Goal: Transaction & Acquisition: Book appointment/travel/reservation

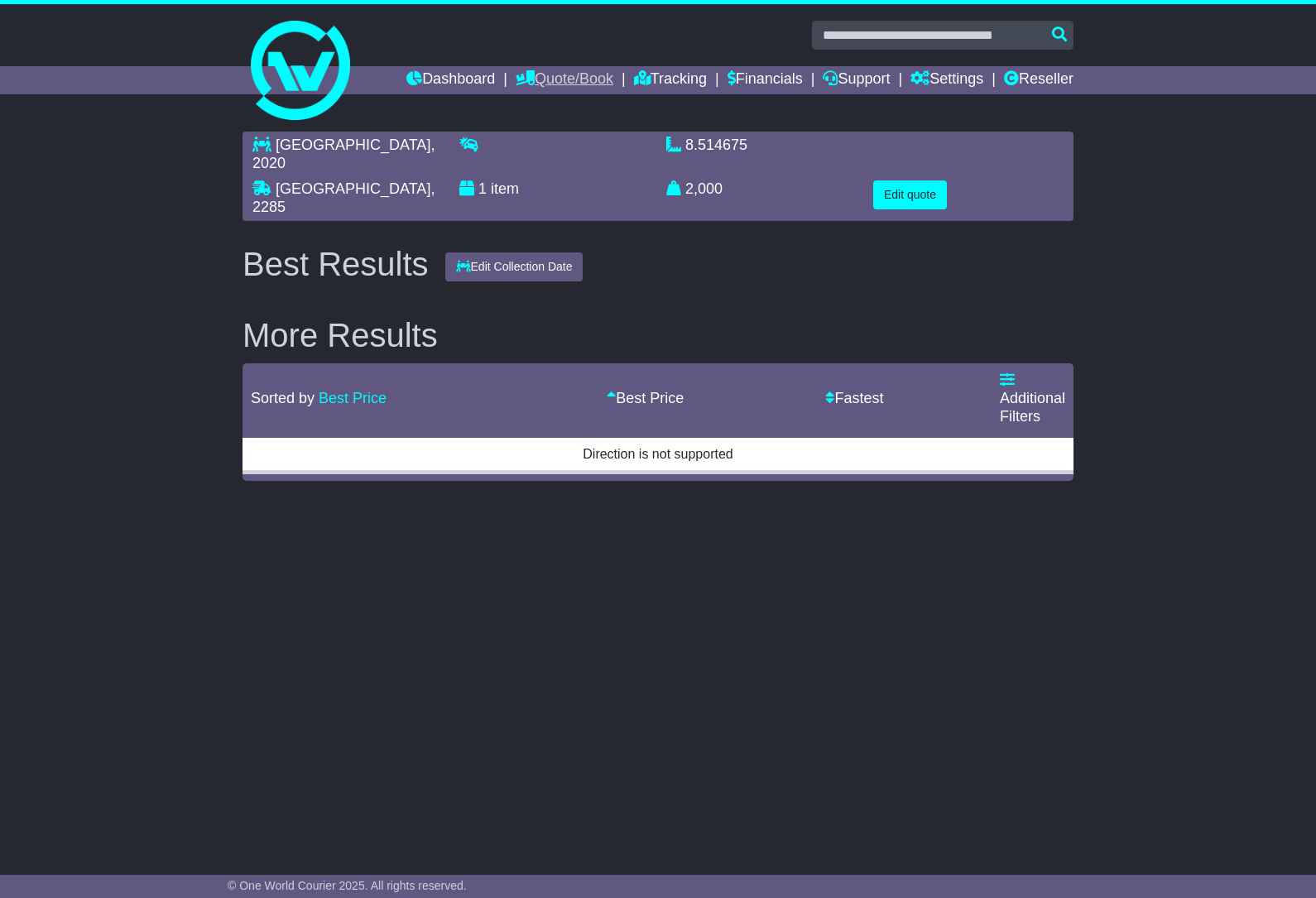
click at [533, 72] on link "Quote/Book" at bounding box center [565, 81] width 97 height 28
click at [559, 108] on link "Domestic" at bounding box center [582, 108] width 131 height 19
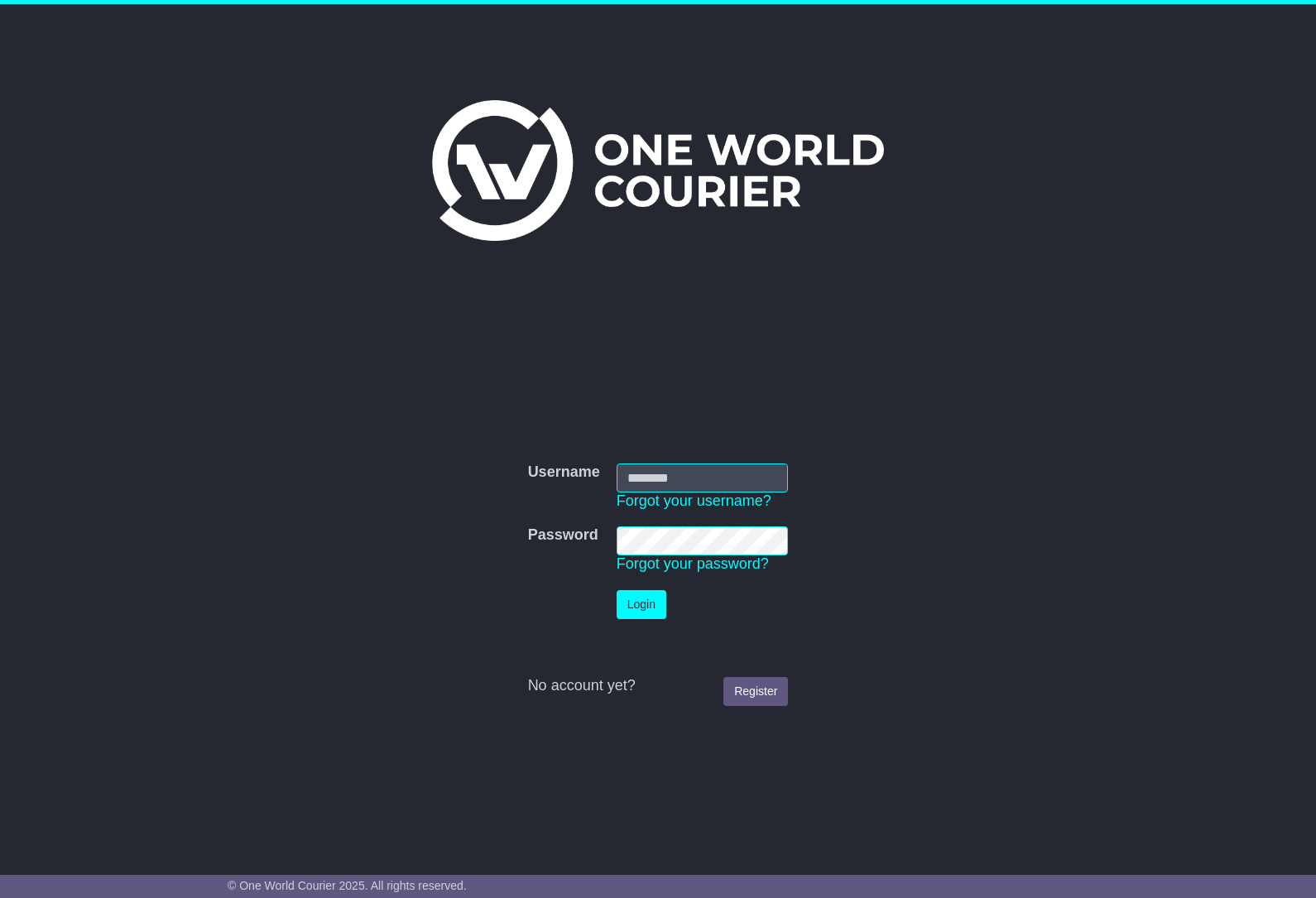
type input "********"
click at [658, 608] on button "Login" at bounding box center [642, 605] width 50 height 29
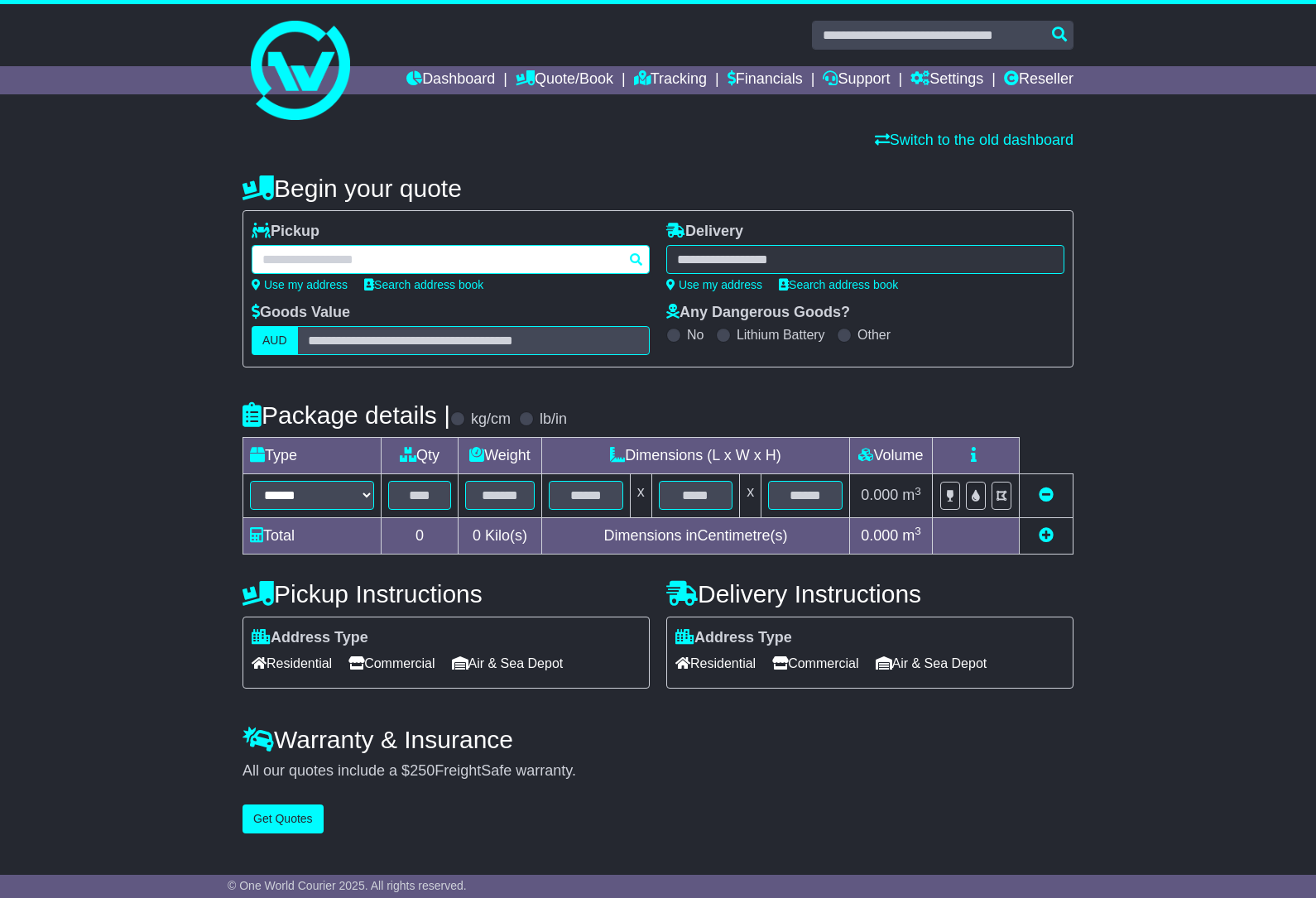
click at [327, 248] on div at bounding box center [450, 259] width 398 height 29
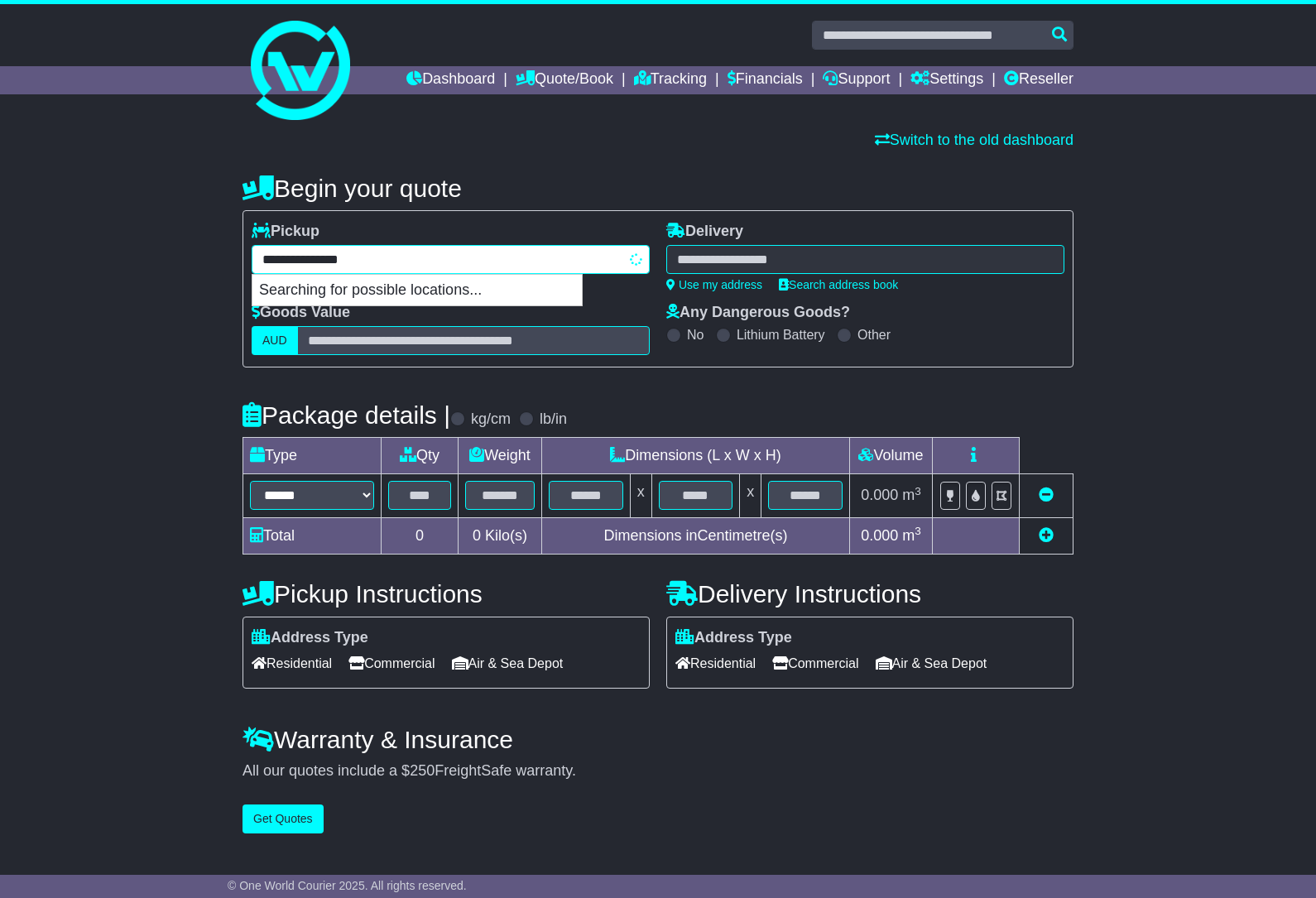
type input "**********"
click at [420, 292] on div "BRISBANE AIRPORT 4008" at bounding box center [417, 290] width 330 height 31
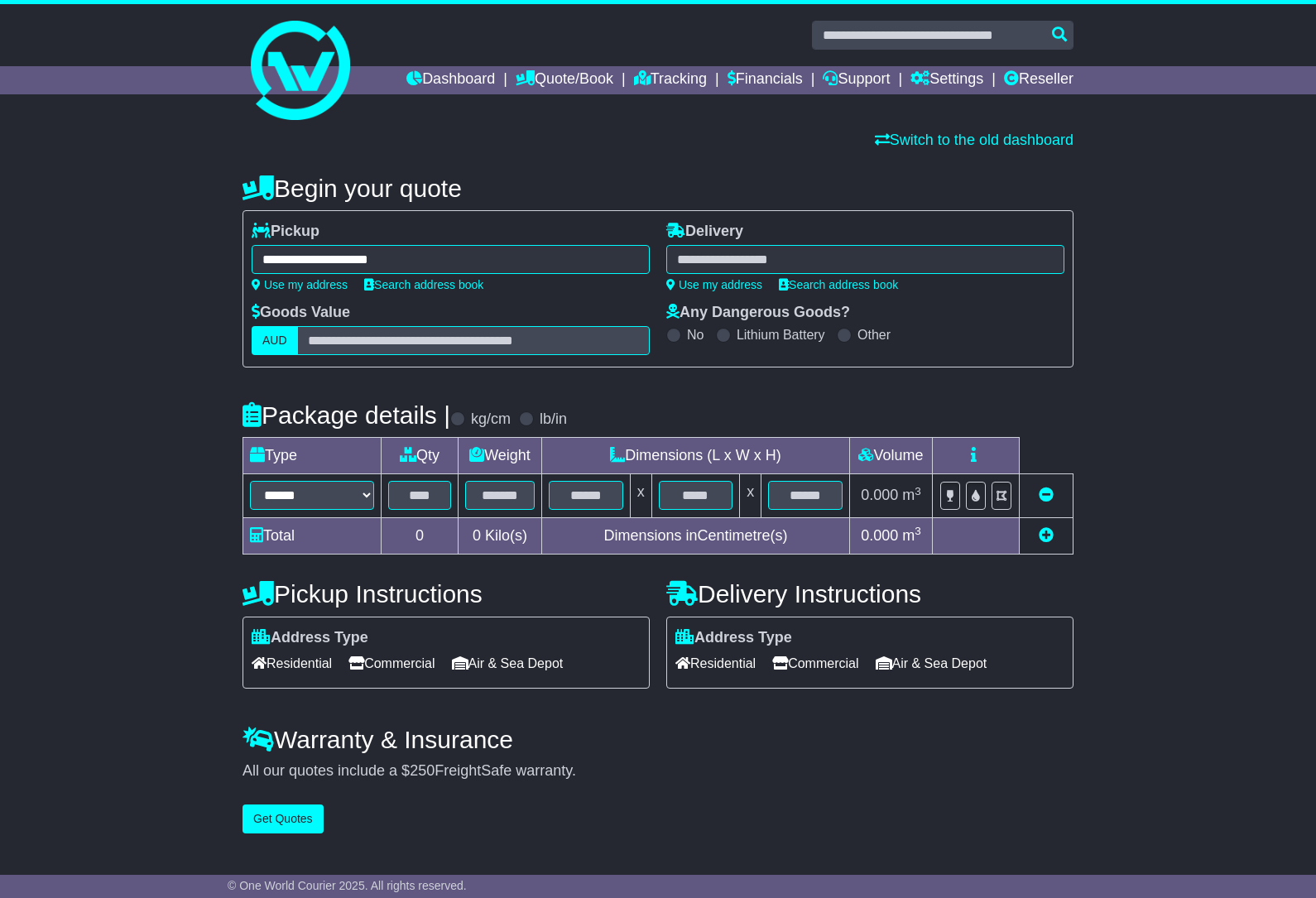
type input "**********"
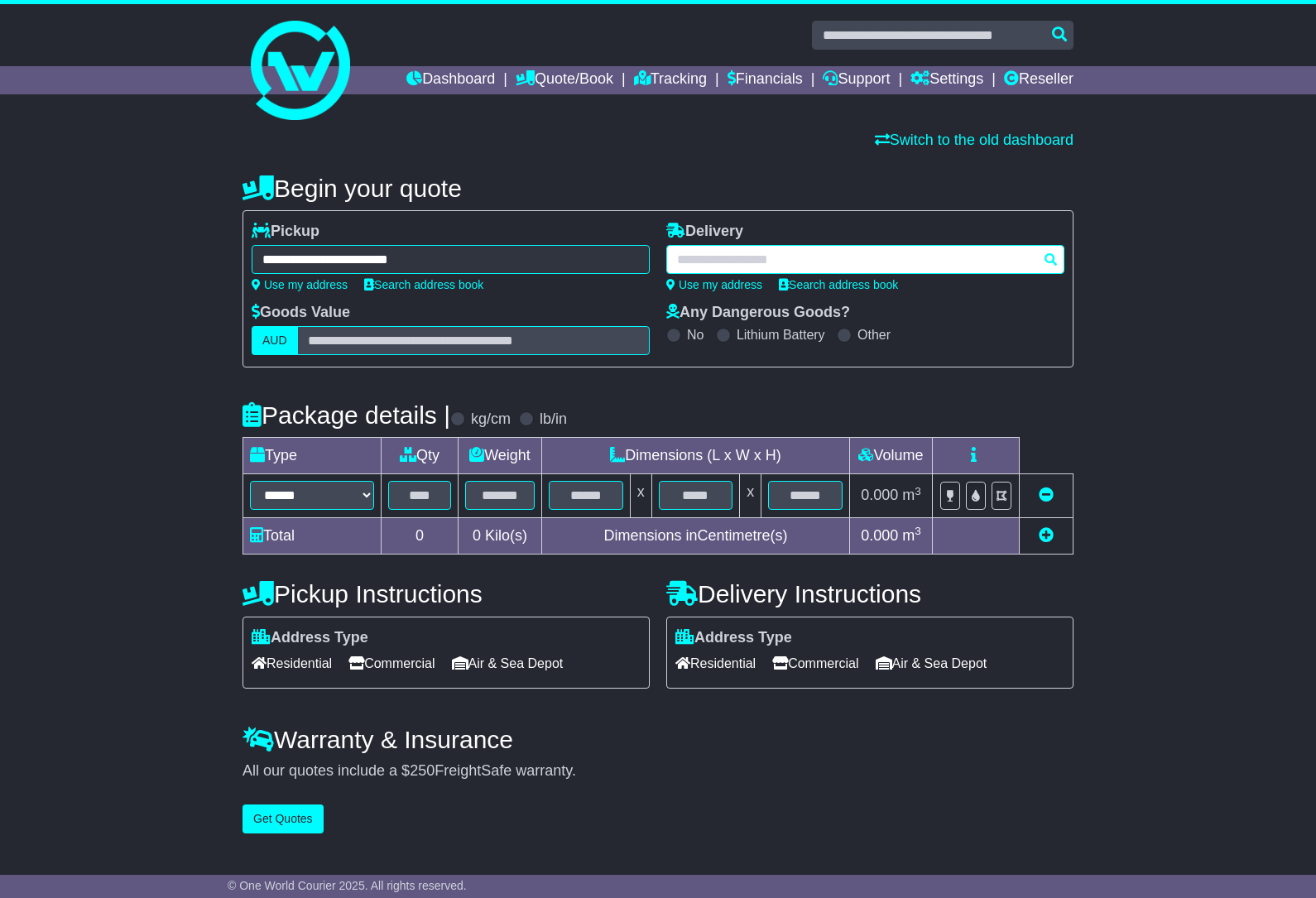
click at [756, 254] on div at bounding box center [865, 259] width 398 height 29
paste input "**********"
type input "**********"
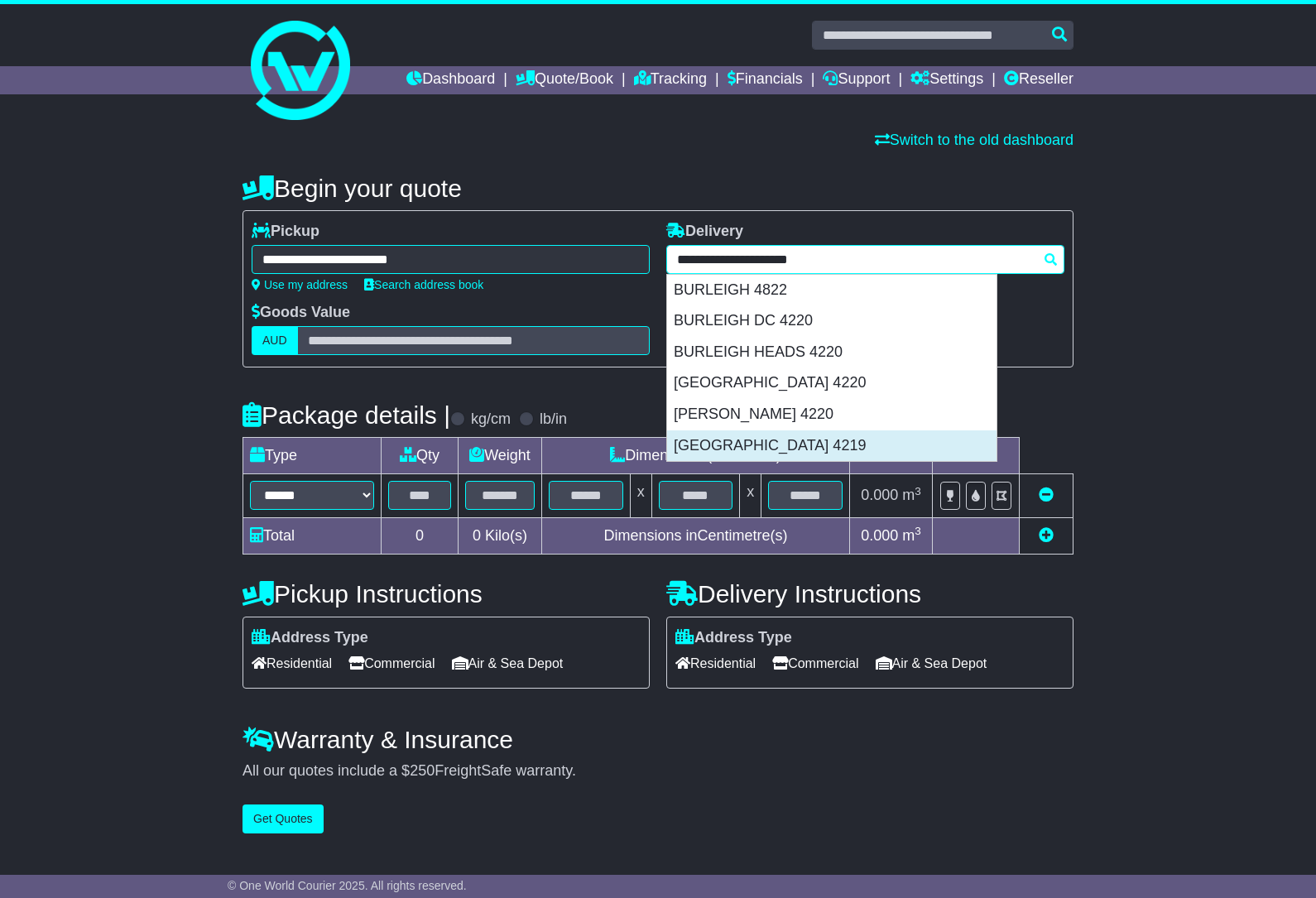
click at [767, 443] on div "WEST BURLEIGH 4219" at bounding box center [832, 446] width 330 height 31
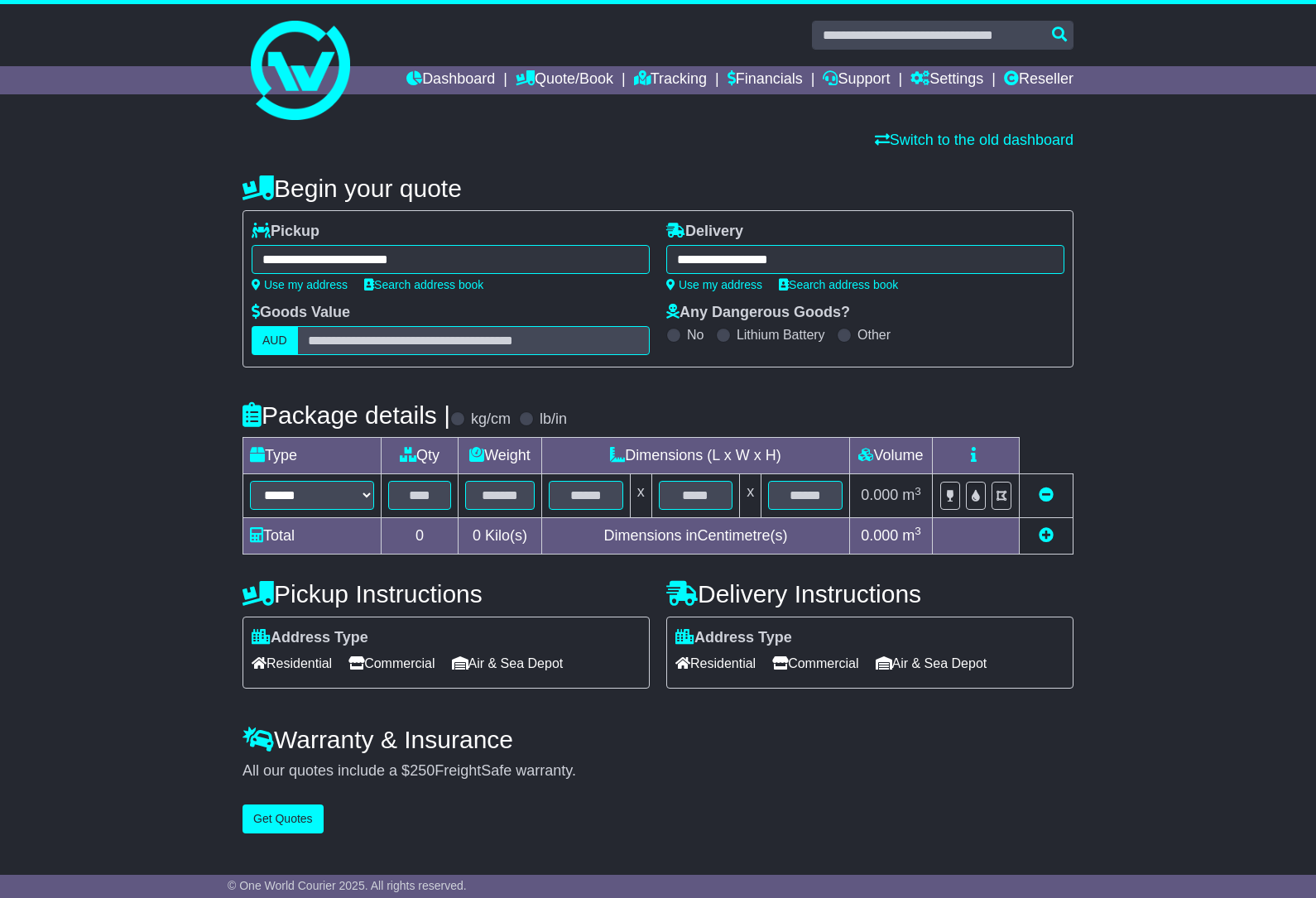
type input "**********"
click at [319, 499] on select "****** ****** *** ******** ***** **** **** ****** *** *******" at bounding box center [312, 496] width 124 height 29
select select "*****"
click at [250, 482] on select "****** ****** *** ******** ***** **** **** ****** *** *******" at bounding box center [312, 496] width 124 height 29
type input "**"
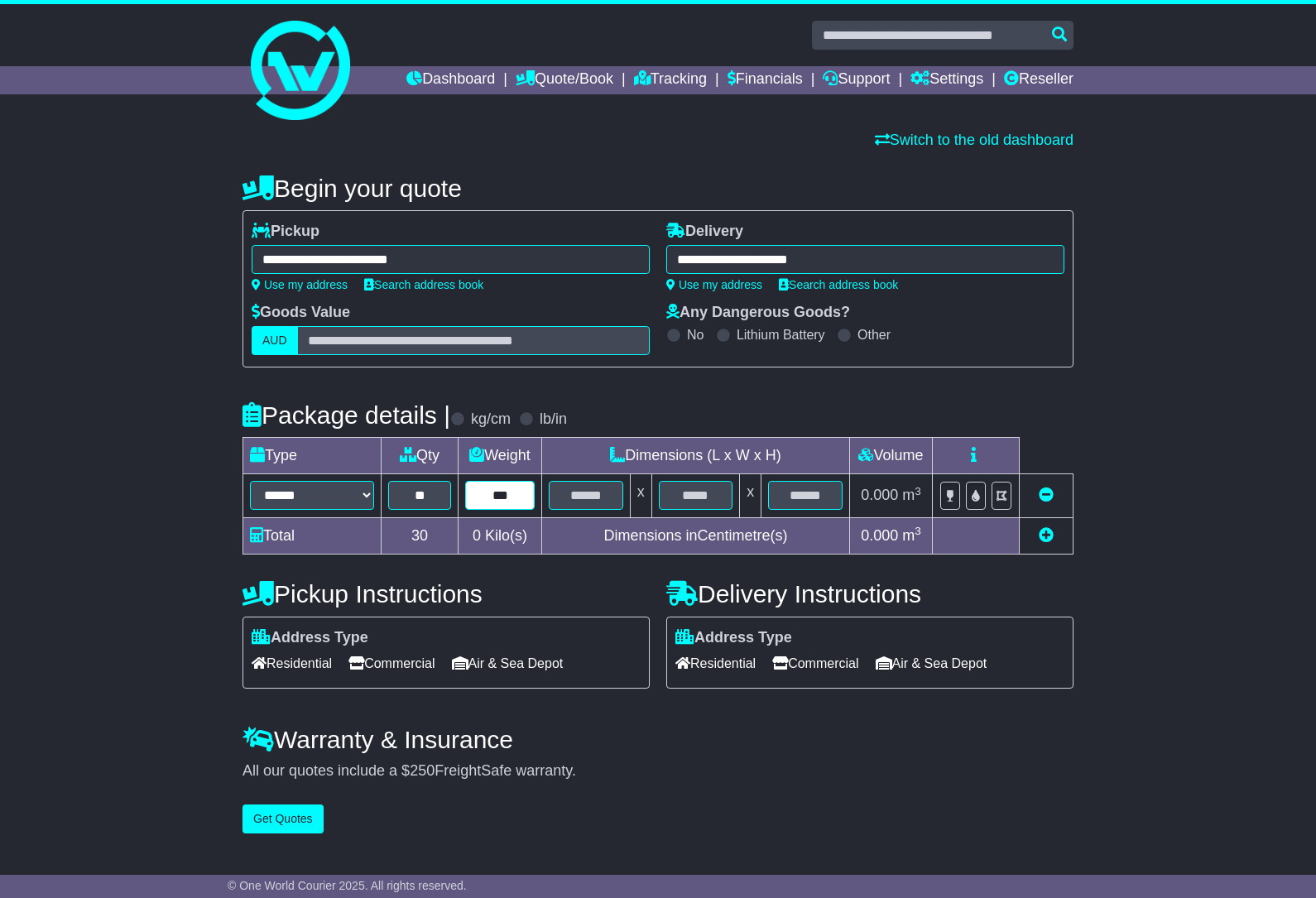
type input "***"
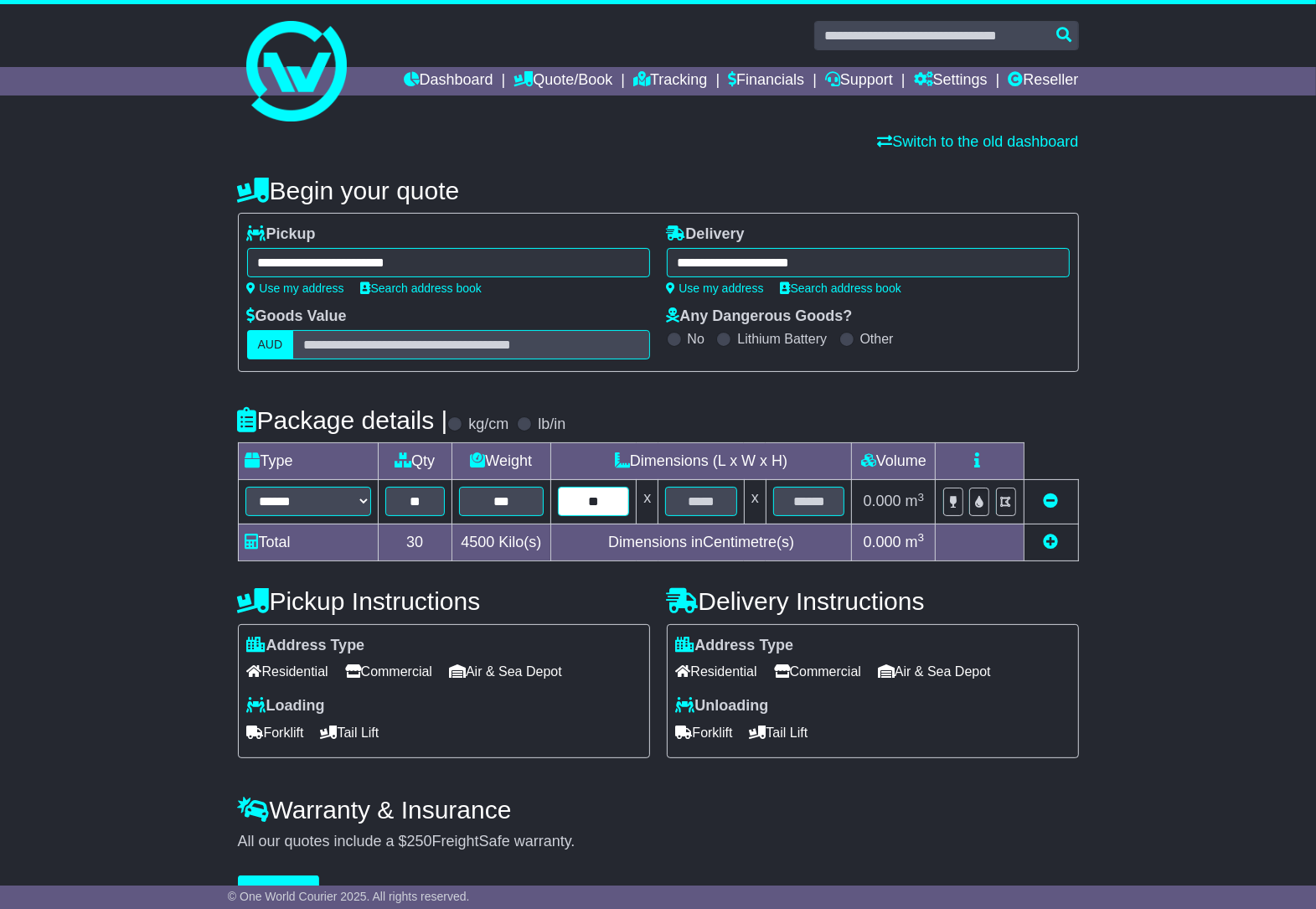
type input "**"
click at [497, 677] on span "Air & Sea Depot" at bounding box center [506, 671] width 113 height 26
click at [274, 736] on span "Forklift" at bounding box center [275, 732] width 57 height 26
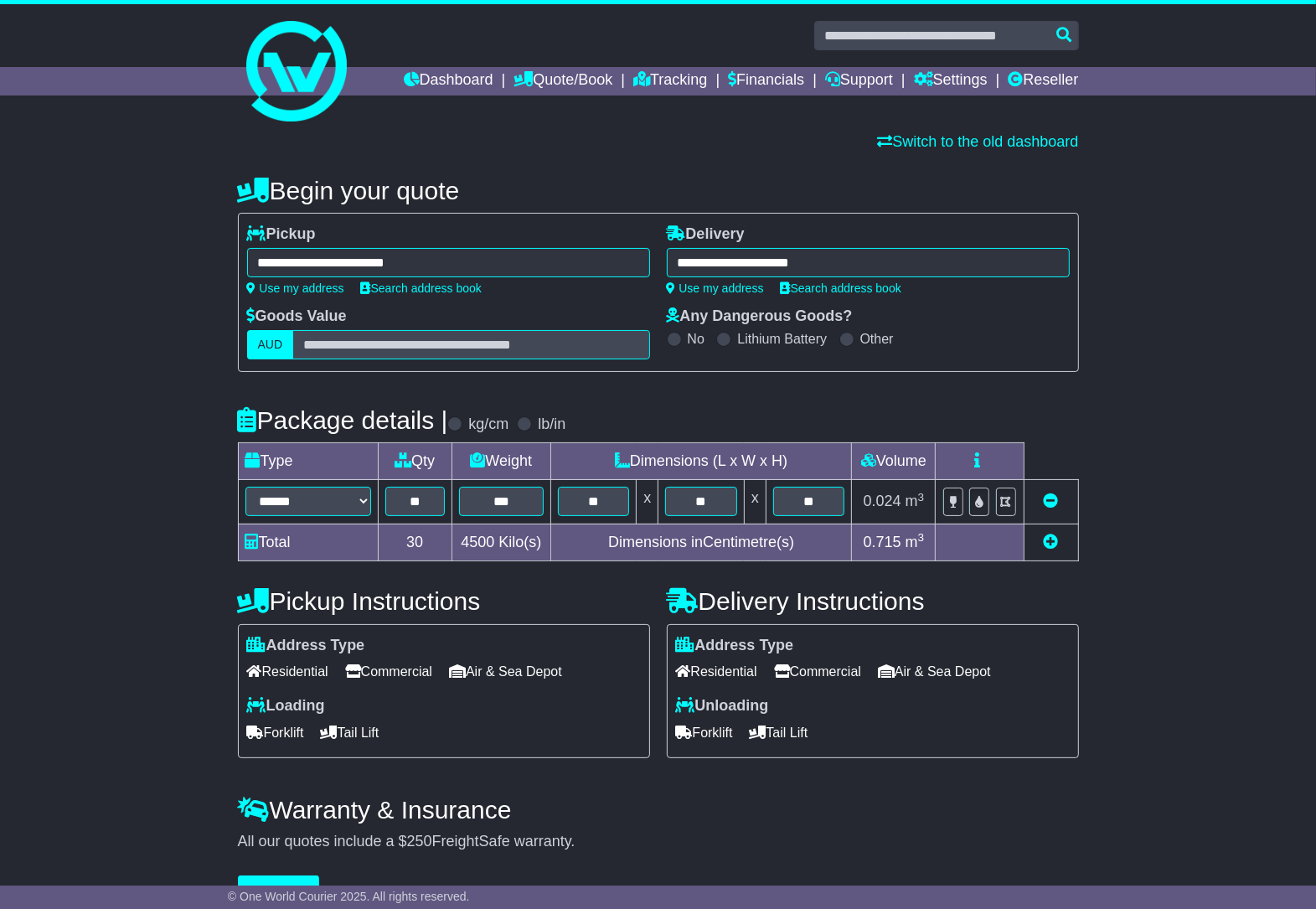
click at [817, 675] on span "Commercial" at bounding box center [817, 671] width 87 height 26
click at [718, 736] on span "Forklift" at bounding box center [705, 732] width 57 height 26
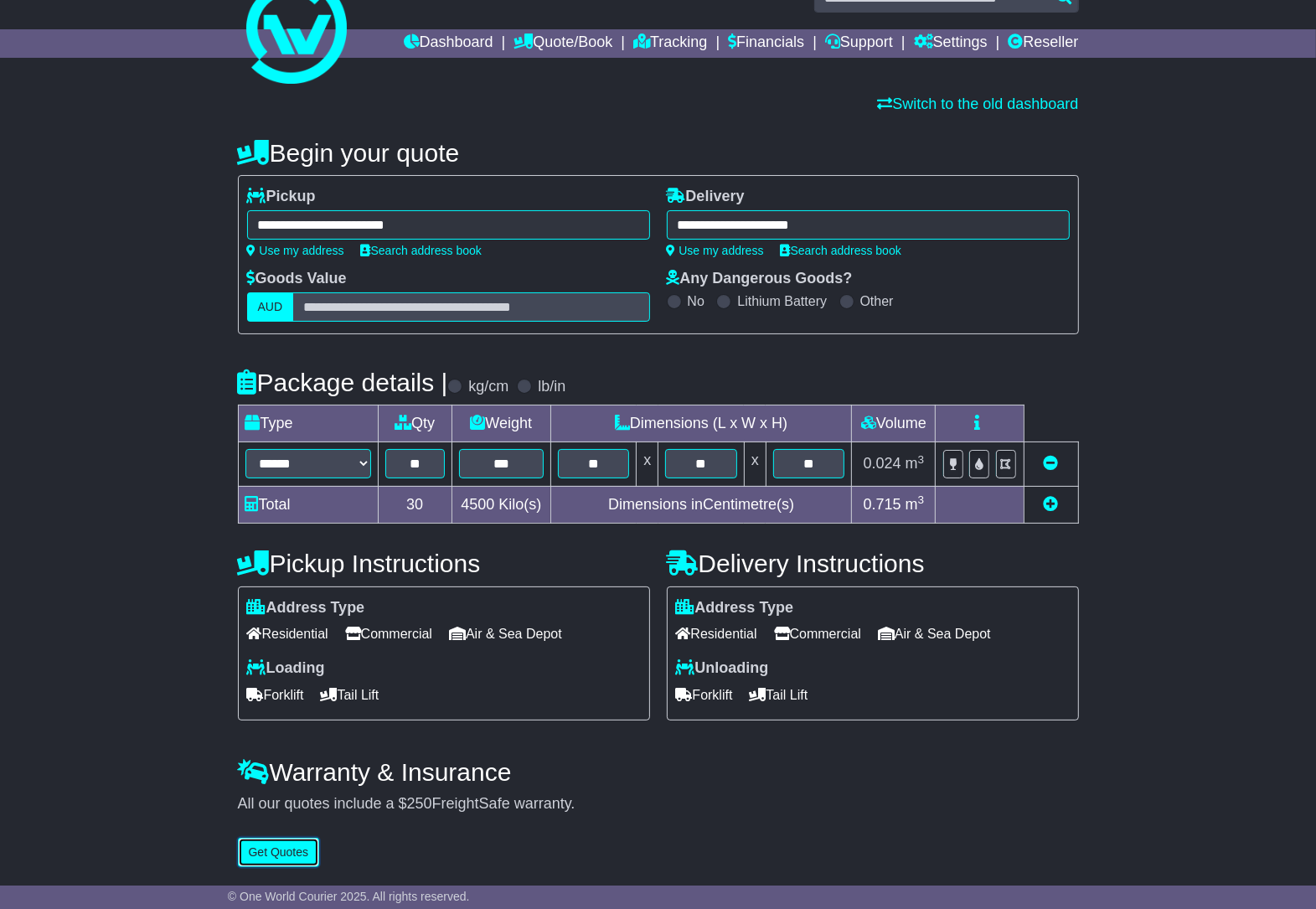
click at [281, 855] on button "Get Quotes" at bounding box center [279, 852] width 83 height 30
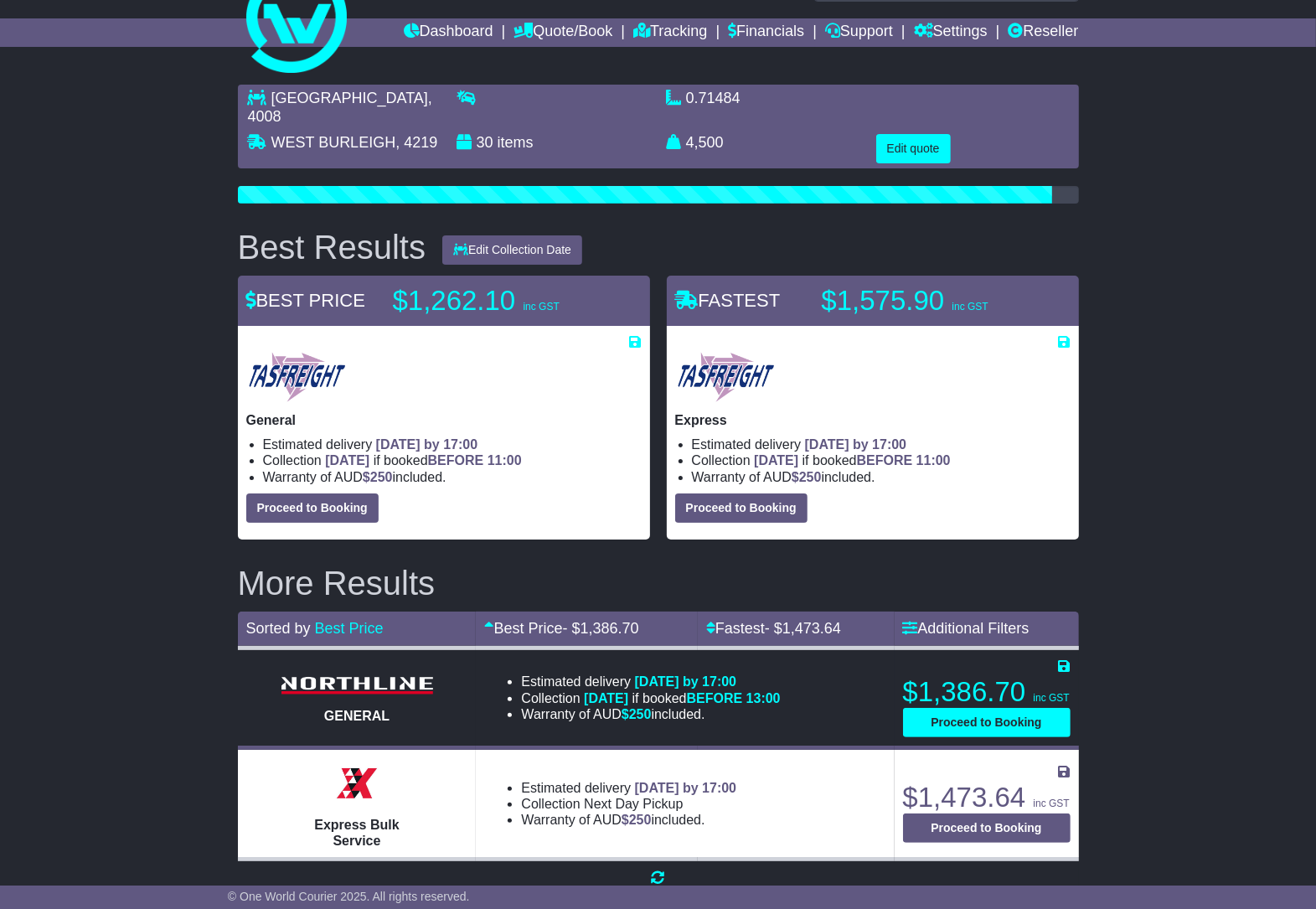
scroll to position [75, 0]
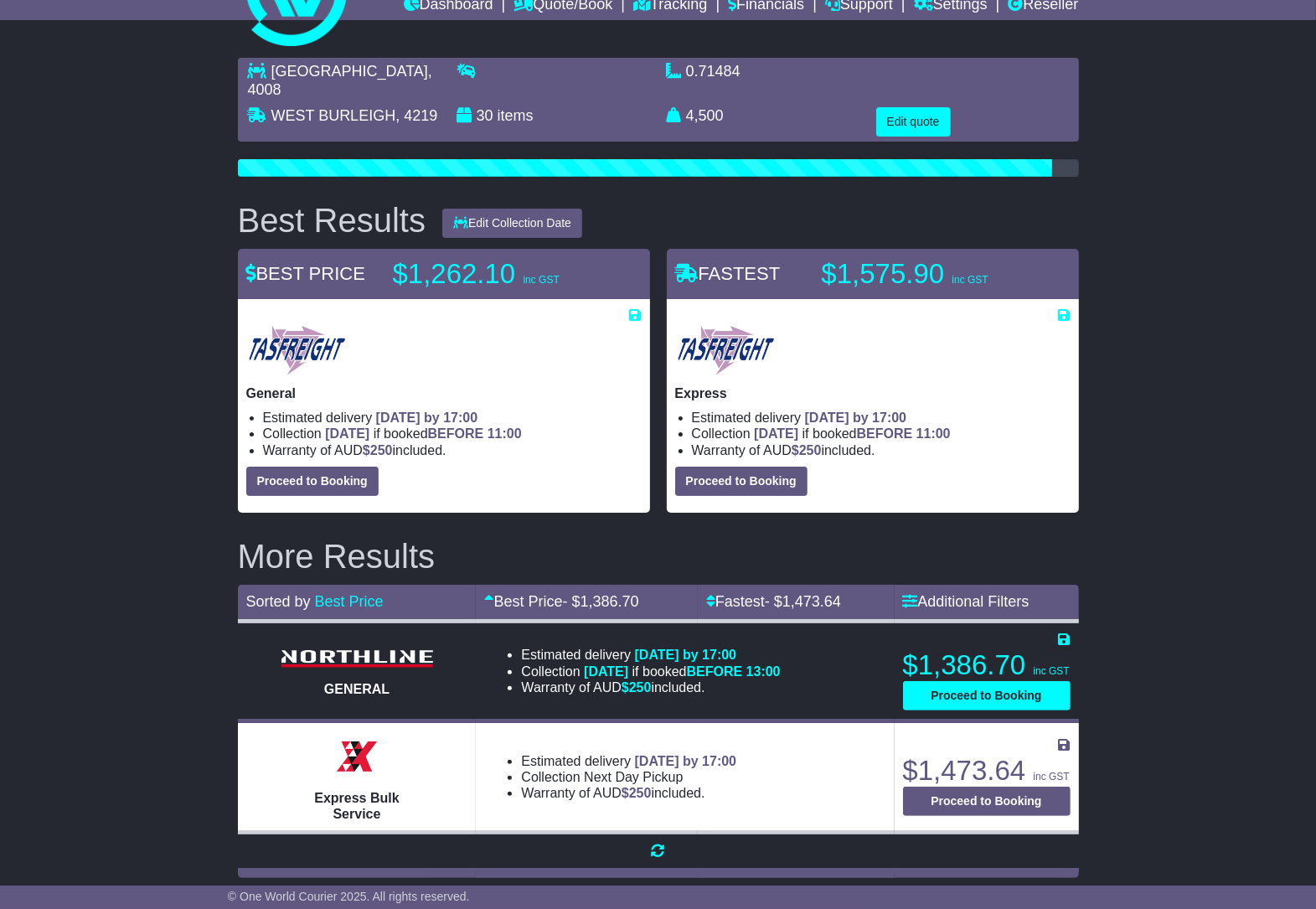
click at [484, 461] on div "General Estimated delivery 29th Sep 2025 by 17:00 Collection TOMORROW if booked…" at bounding box center [444, 409] width 396 height 172
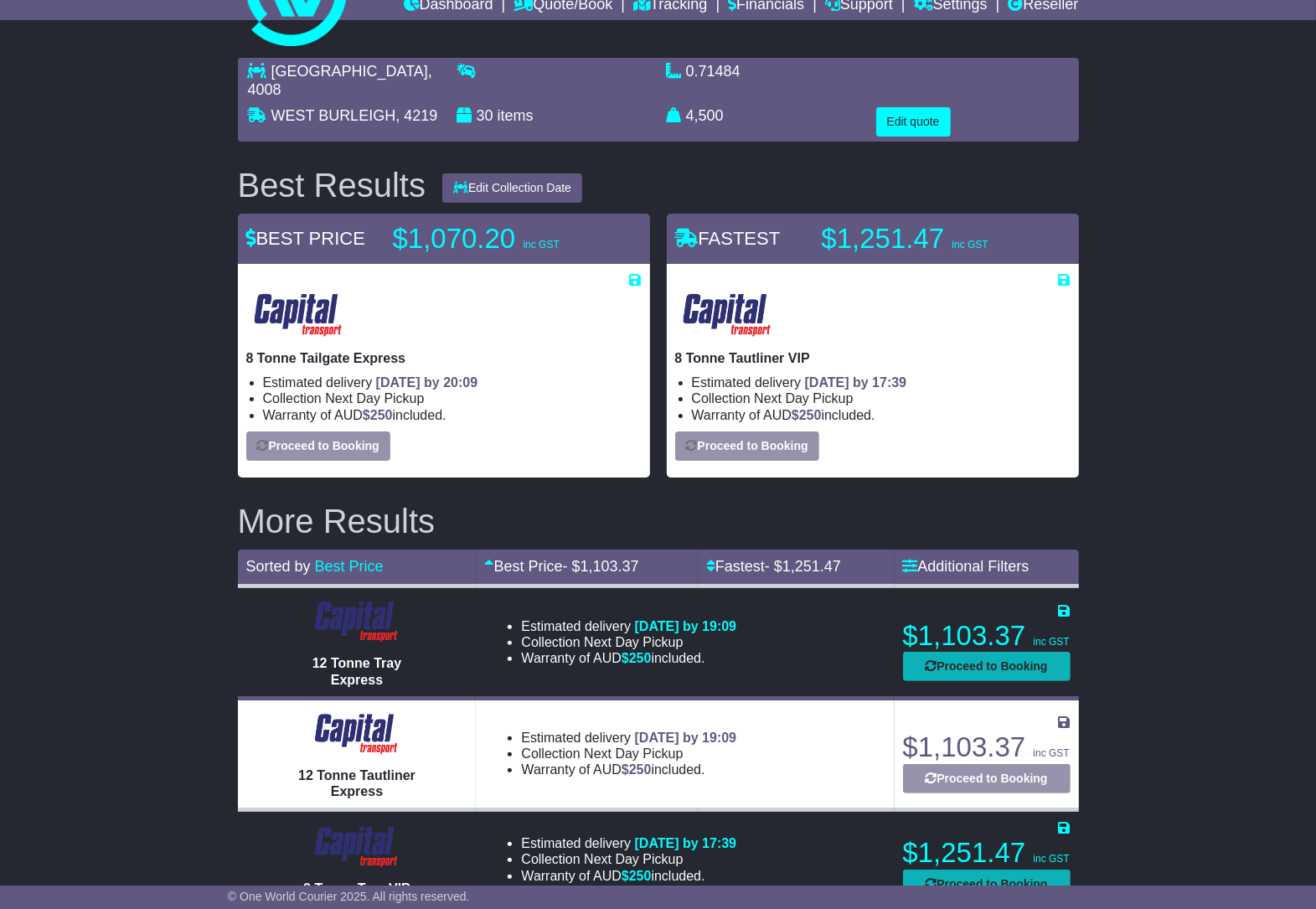
click at [505, 400] on li "Collection Next Day Pickup" at bounding box center [452, 398] width 379 height 16
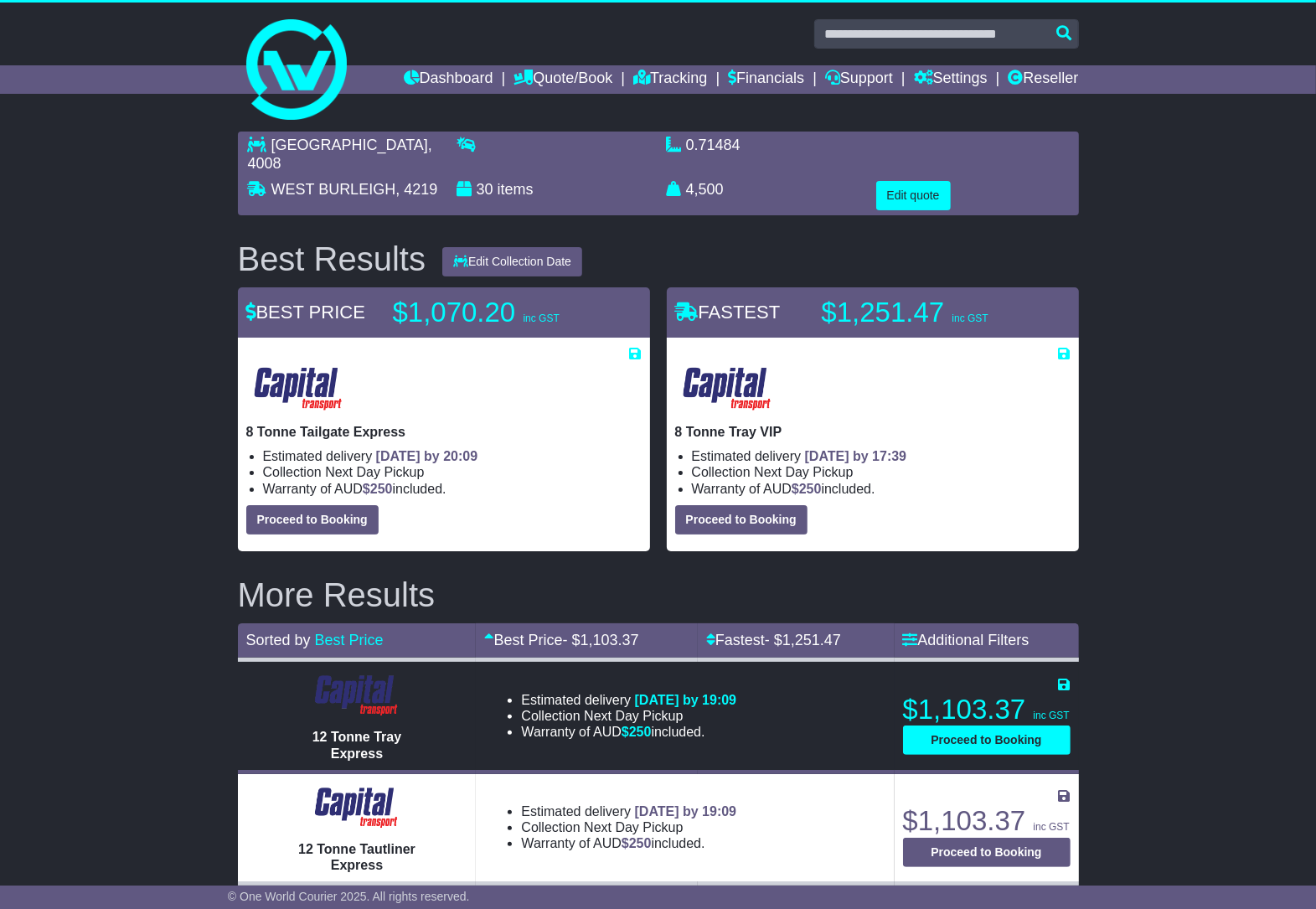
scroll to position [0, 0]
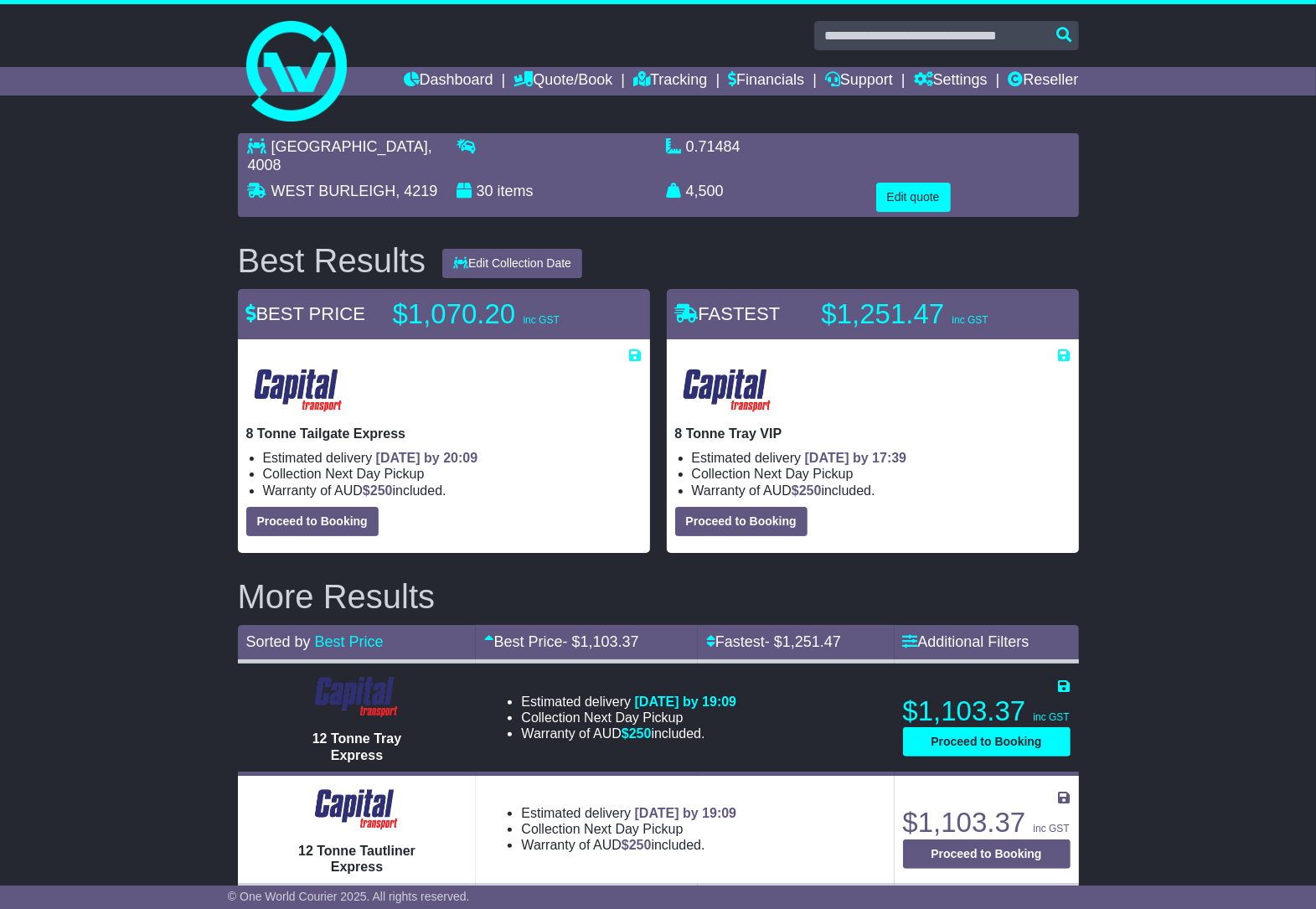
click at [446, 412] on div at bounding box center [444, 390] width 396 height 54
click at [449, 315] on p "$1,070.20 inc GST" at bounding box center [497, 314] width 209 height 33
click at [635, 359] on icon at bounding box center [635, 354] width 12 height 13
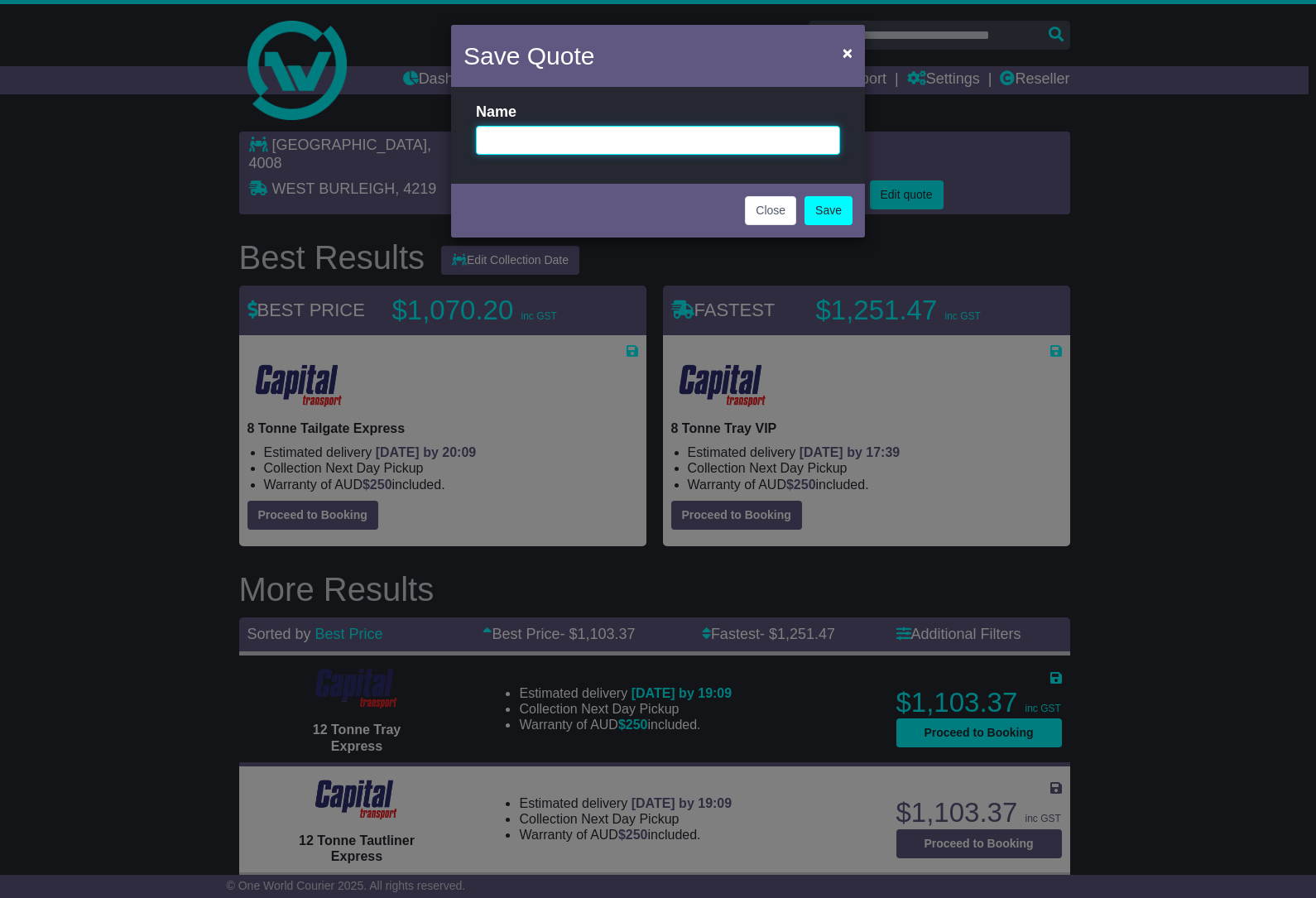
click at [569, 137] on input "text" at bounding box center [658, 140] width 364 height 29
type input "*"
type input "**********"
click at [836, 214] on link "Save" at bounding box center [829, 210] width 48 height 29
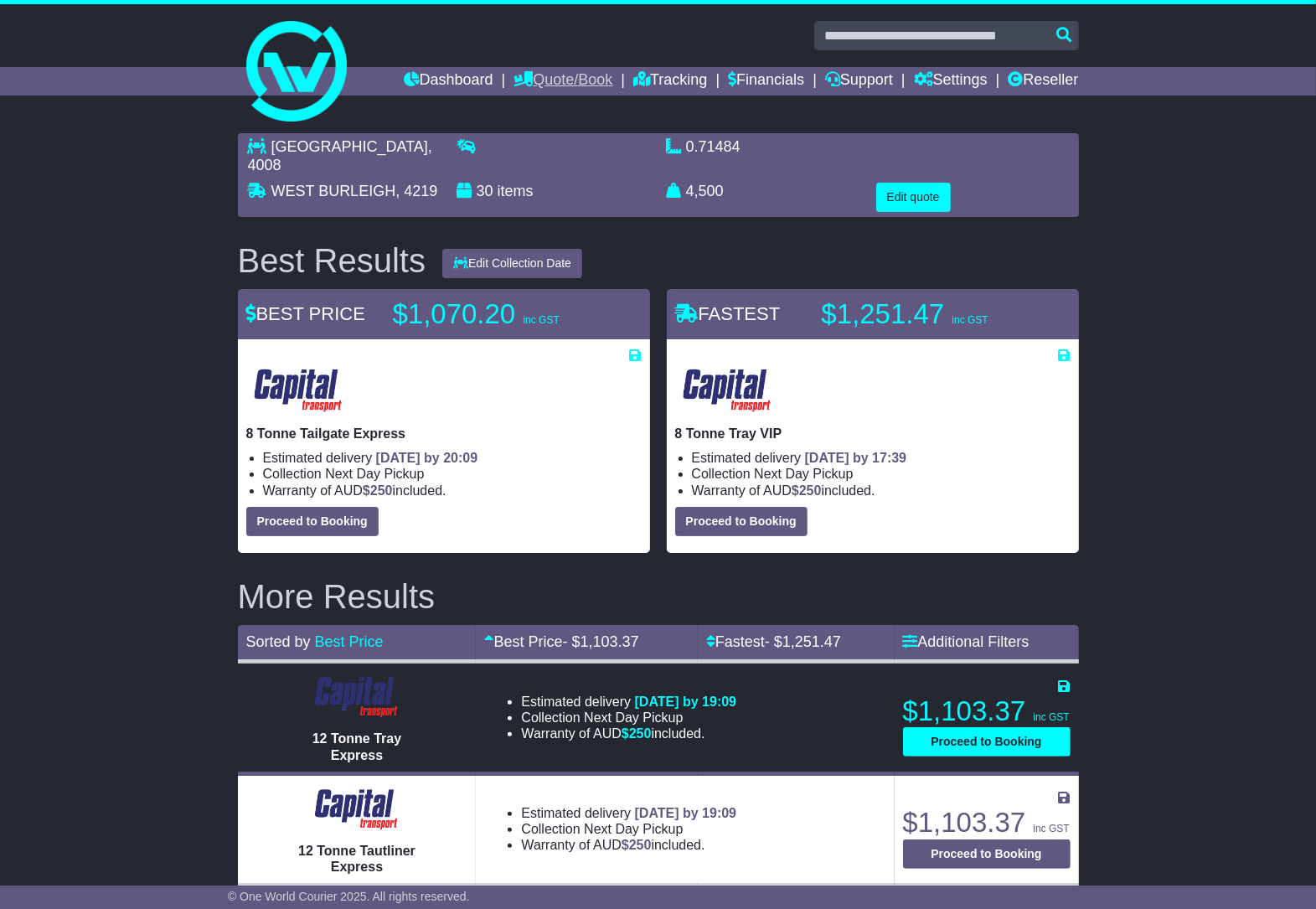
click at [571, 90] on link "Quote/Book" at bounding box center [562, 82] width 99 height 29
click at [565, 146] on link "Saved Quotes" at bounding box center [580, 146] width 133 height 19
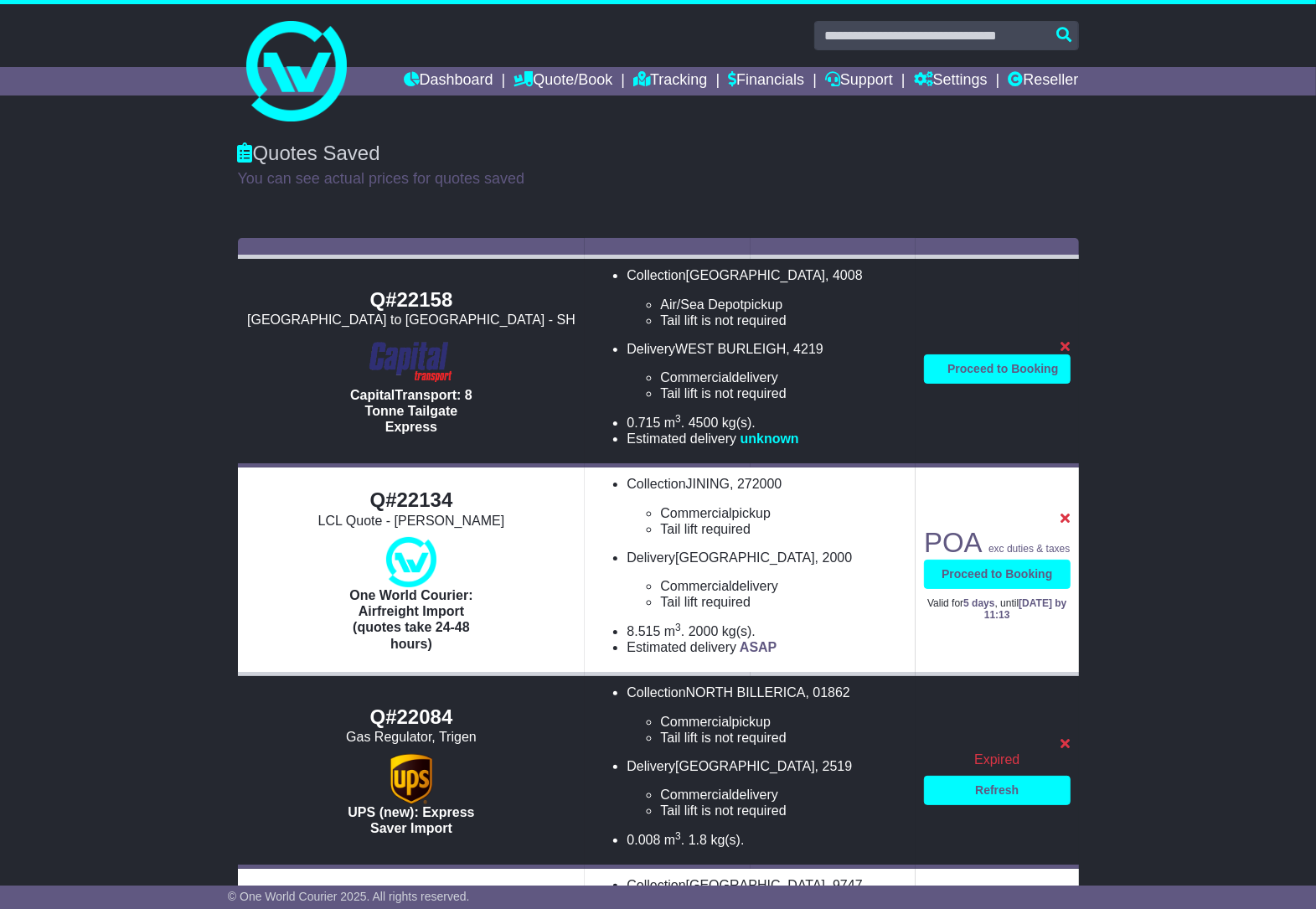
click at [428, 356] on img at bounding box center [410, 362] width 98 height 50
click at [678, 319] on li "Tail lift is not required" at bounding box center [783, 320] width 247 height 16
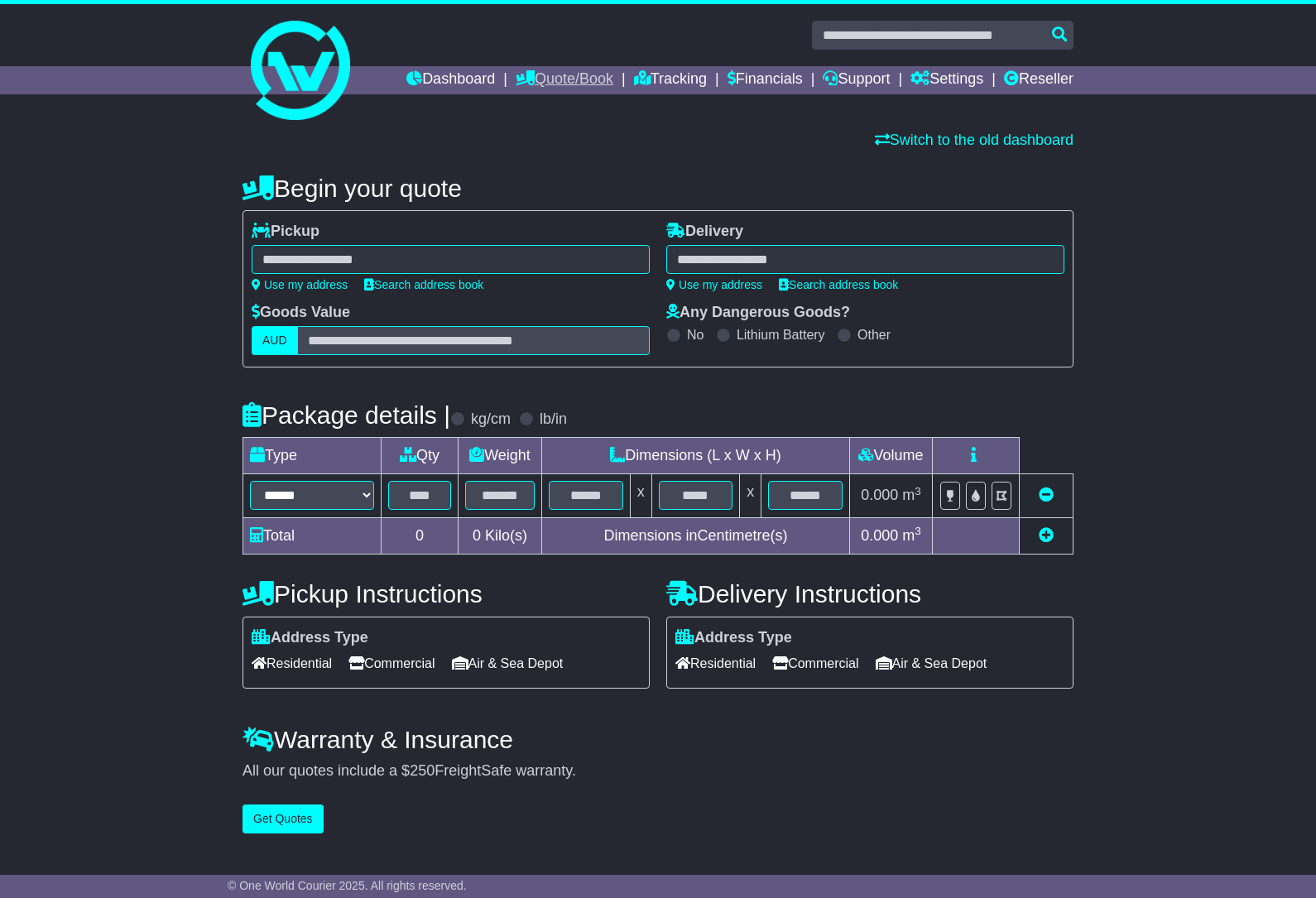
click at [553, 80] on link "Quote/Book" at bounding box center [565, 81] width 97 height 28
click at [550, 145] on link "Saved Quotes" at bounding box center [582, 144] width 131 height 19
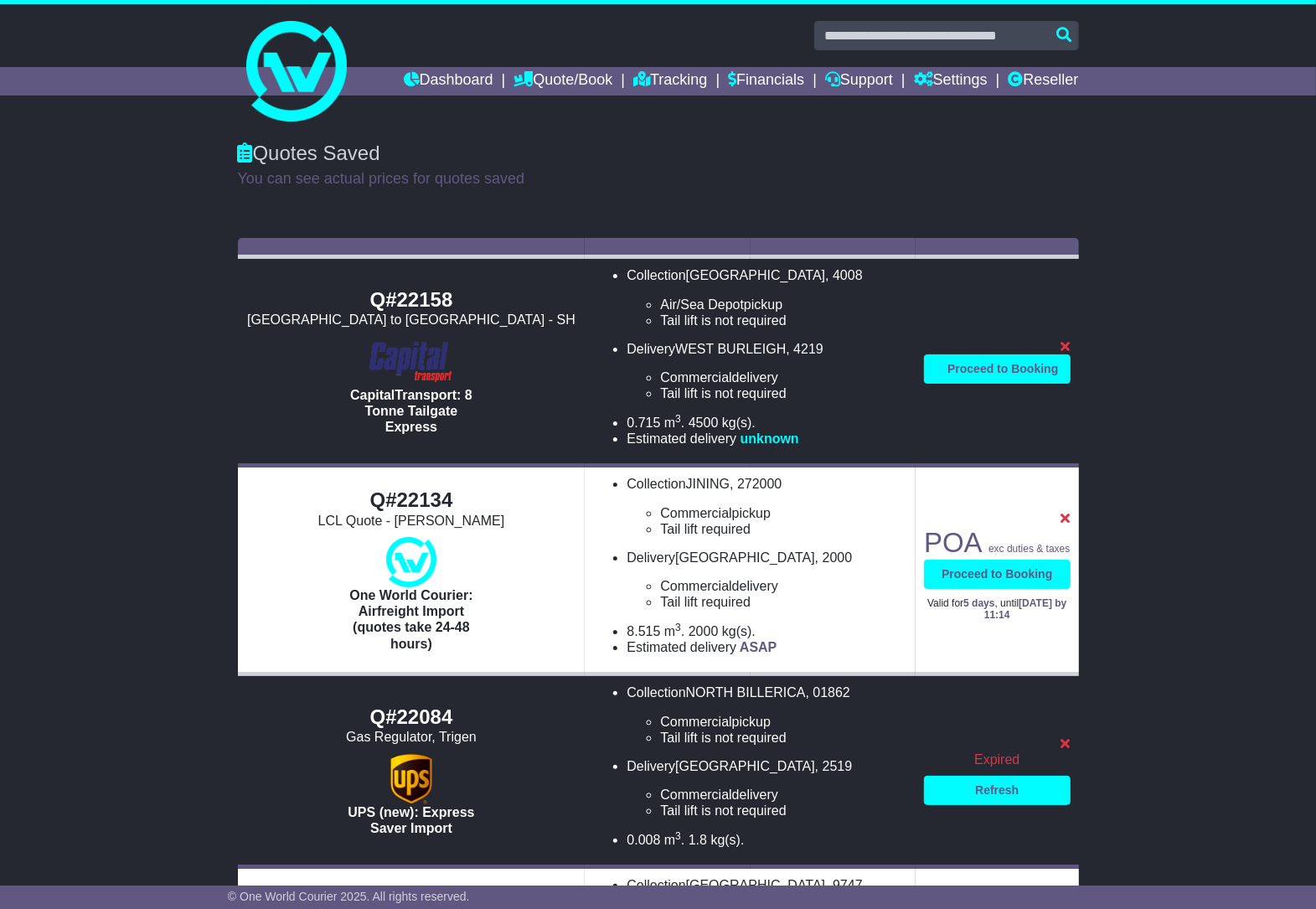
click at [763, 437] on span "unknown" at bounding box center [770, 439] width 58 height 14
click at [821, 415] on li "0.715 m 3 . in 3 . 4500 kg(s). lb(s)." at bounding box center [767, 423] width 281 height 16
click at [412, 306] on div "Q#22158" at bounding box center [412, 300] width 331 height 24
click at [423, 289] on div "Q#22158" at bounding box center [412, 300] width 331 height 24
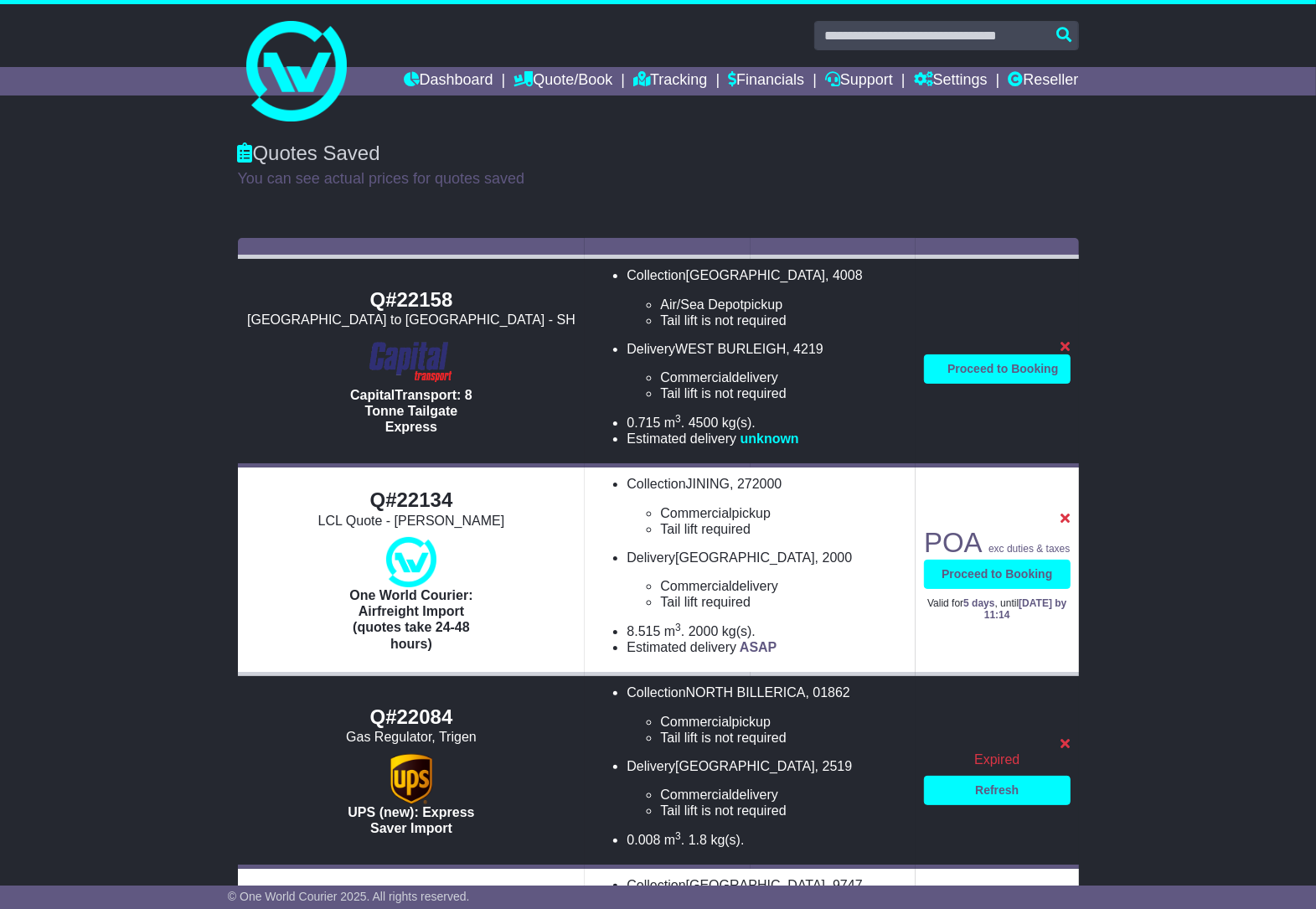
drag, startPoint x: 423, startPoint y: 289, endPoint x: 370, endPoint y: 300, distance: 54.1
click at [370, 300] on div "Q#22158" at bounding box center [412, 300] width 331 height 24
click at [373, 302] on div "Q#22158" at bounding box center [412, 300] width 331 height 24
click at [406, 302] on div "Q#22158" at bounding box center [412, 300] width 331 height 24
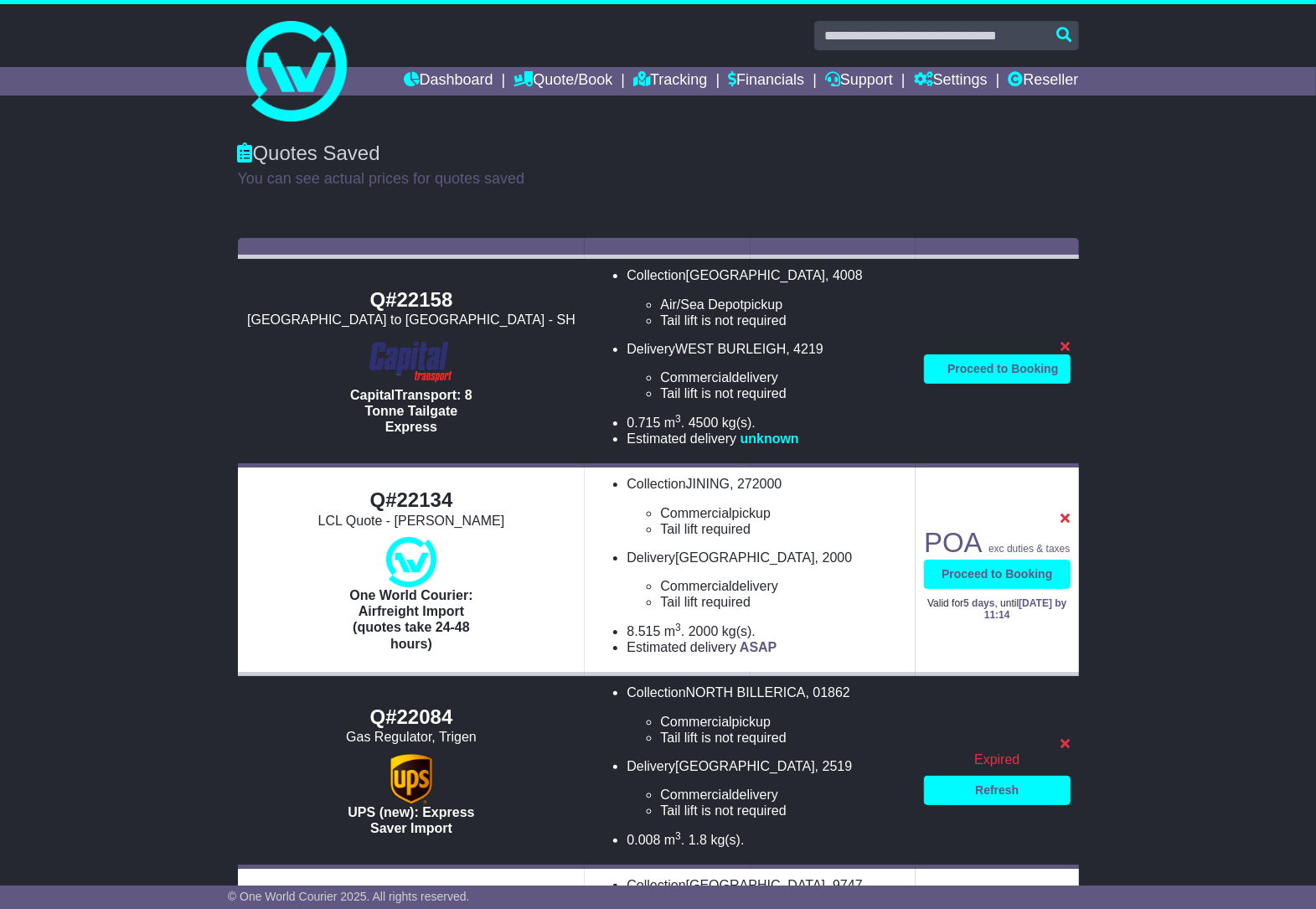
drag, startPoint x: 406, startPoint y: 302, endPoint x: 553, endPoint y: 350, distance: 154.6
click at [553, 350] on div at bounding box center [412, 362] width 331 height 50
click at [742, 348] on span "WEST BURLEIGH" at bounding box center [730, 349] width 110 height 14
click at [681, 390] on li "Tail lift is not required" at bounding box center [783, 394] width 247 height 16
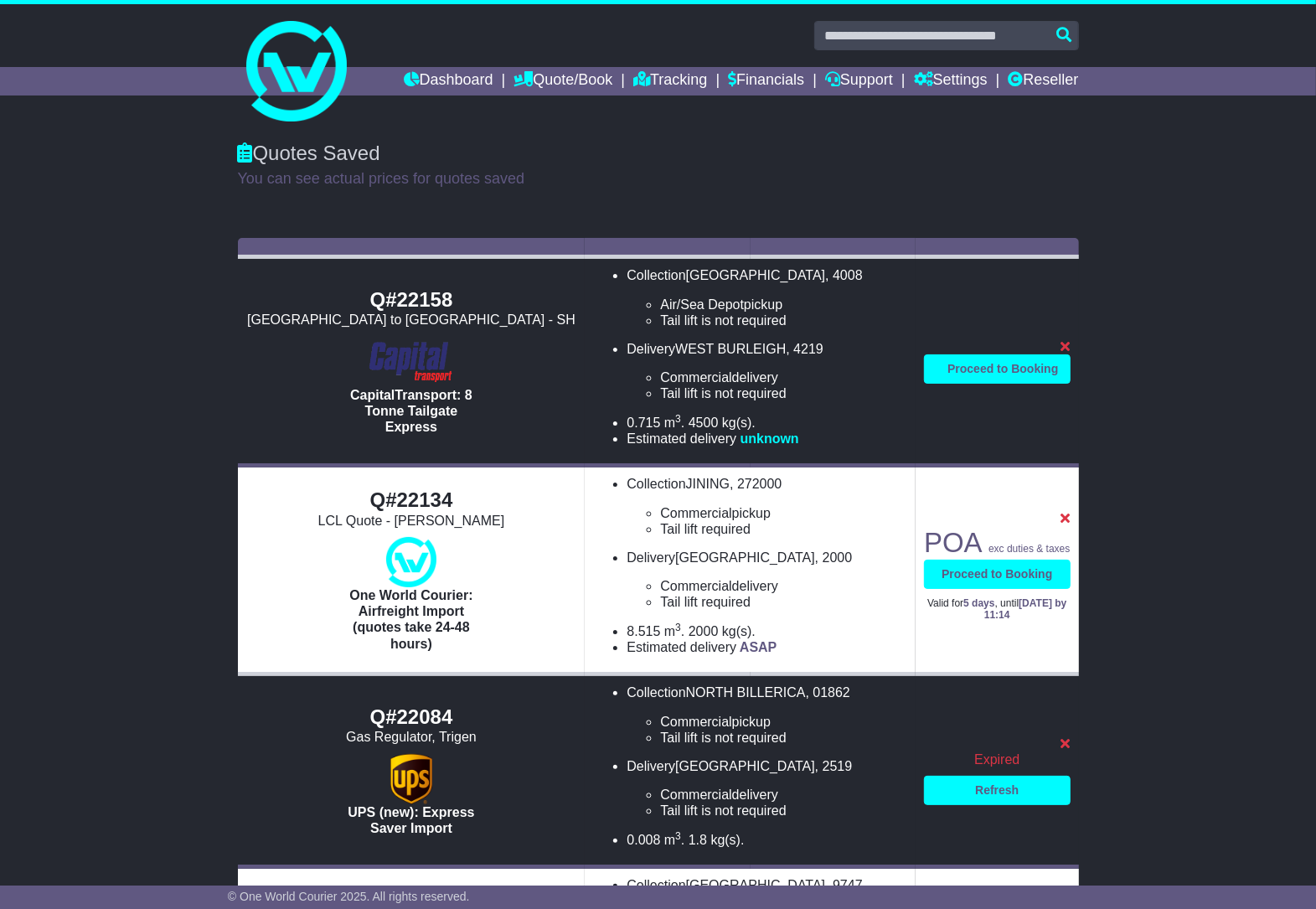
click at [768, 342] on span "WEST BURLEIGH" at bounding box center [730, 349] width 110 height 14
click at [761, 321] on li "Tail lift is not required" at bounding box center [783, 320] width 247 height 16
drag, startPoint x: 761, startPoint y: 321, endPoint x: 704, endPoint y: 304, distance: 59.5
click at [704, 304] on span "Air/Sea Depot" at bounding box center [702, 305] width 83 height 14
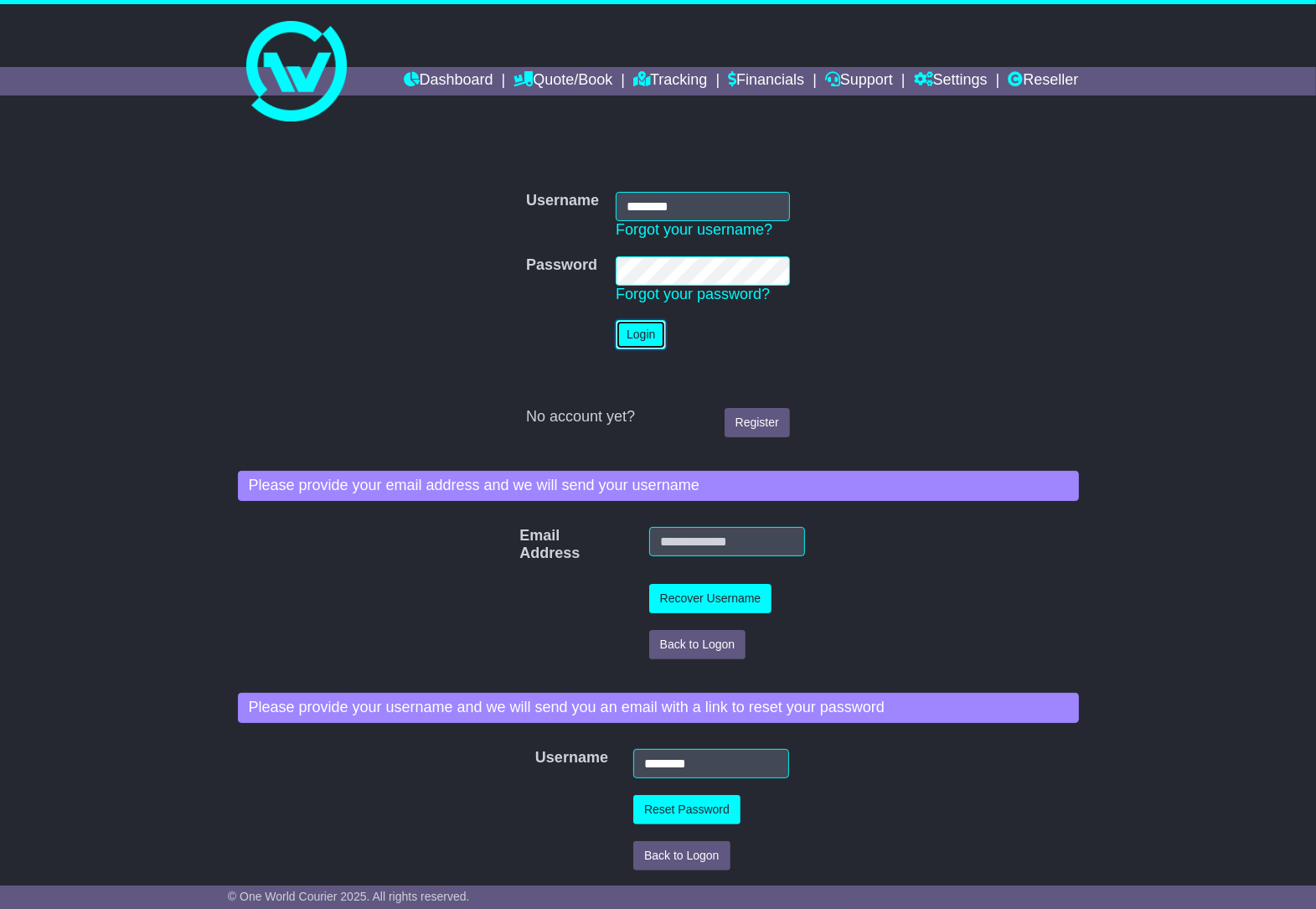
click at [630, 327] on button "Login" at bounding box center [641, 335] width 50 height 30
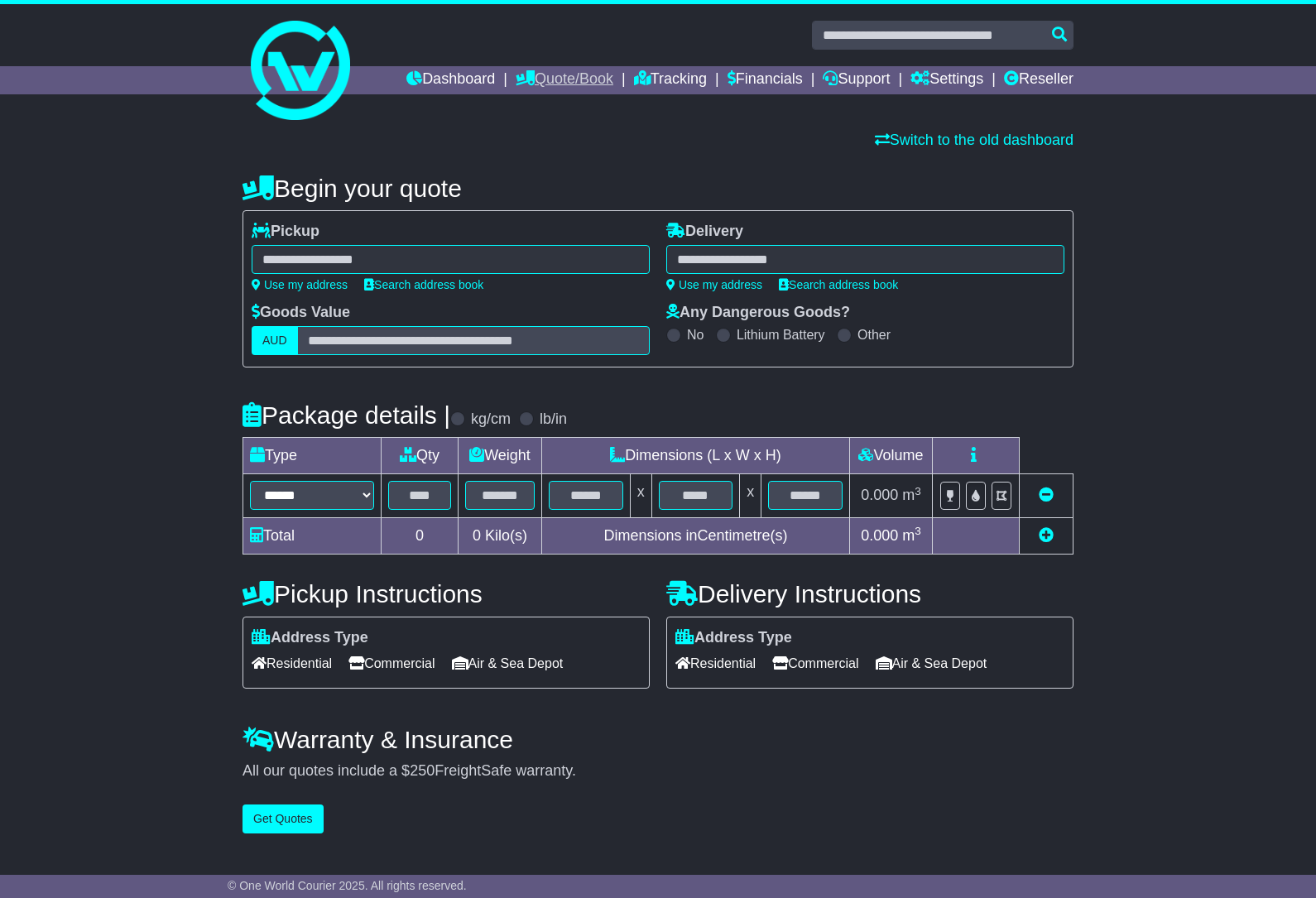
click at [553, 83] on link "Quote/Book" at bounding box center [565, 81] width 97 height 28
click at [565, 142] on link "Saved Quotes" at bounding box center [582, 144] width 131 height 19
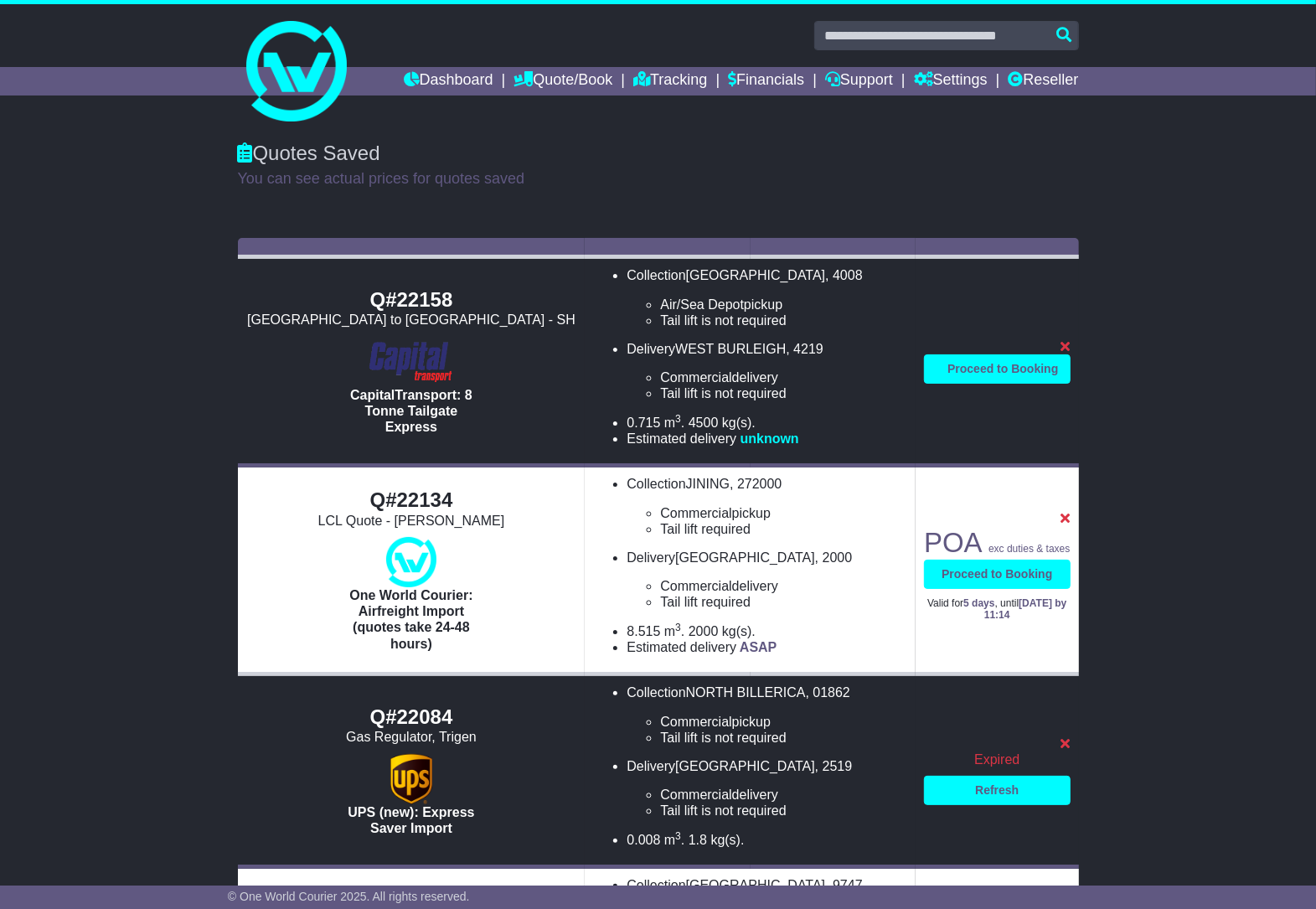
click at [746, 358] on li "Delivery [GEOGRAPHIC_DATA] , 4219 Commercial delivery Tail lift is not required…" at bounding box center [767, 371] width 281 height 61
click at [652, 275] on li "Collection [GEOGRAPHIC_DATA] , 4008 Air/Sea Depot pickup Tail lift is not requi…" at bounding box center [767, 298] width 281 height 61
drag, startPoint x: 652, startPoint y: 275, endPoint x: 542, endPoint y: 307, distance: 114.6
click at [545, 306] on div "Q#22158" at bounding box center [412, 300] width 331 height 24
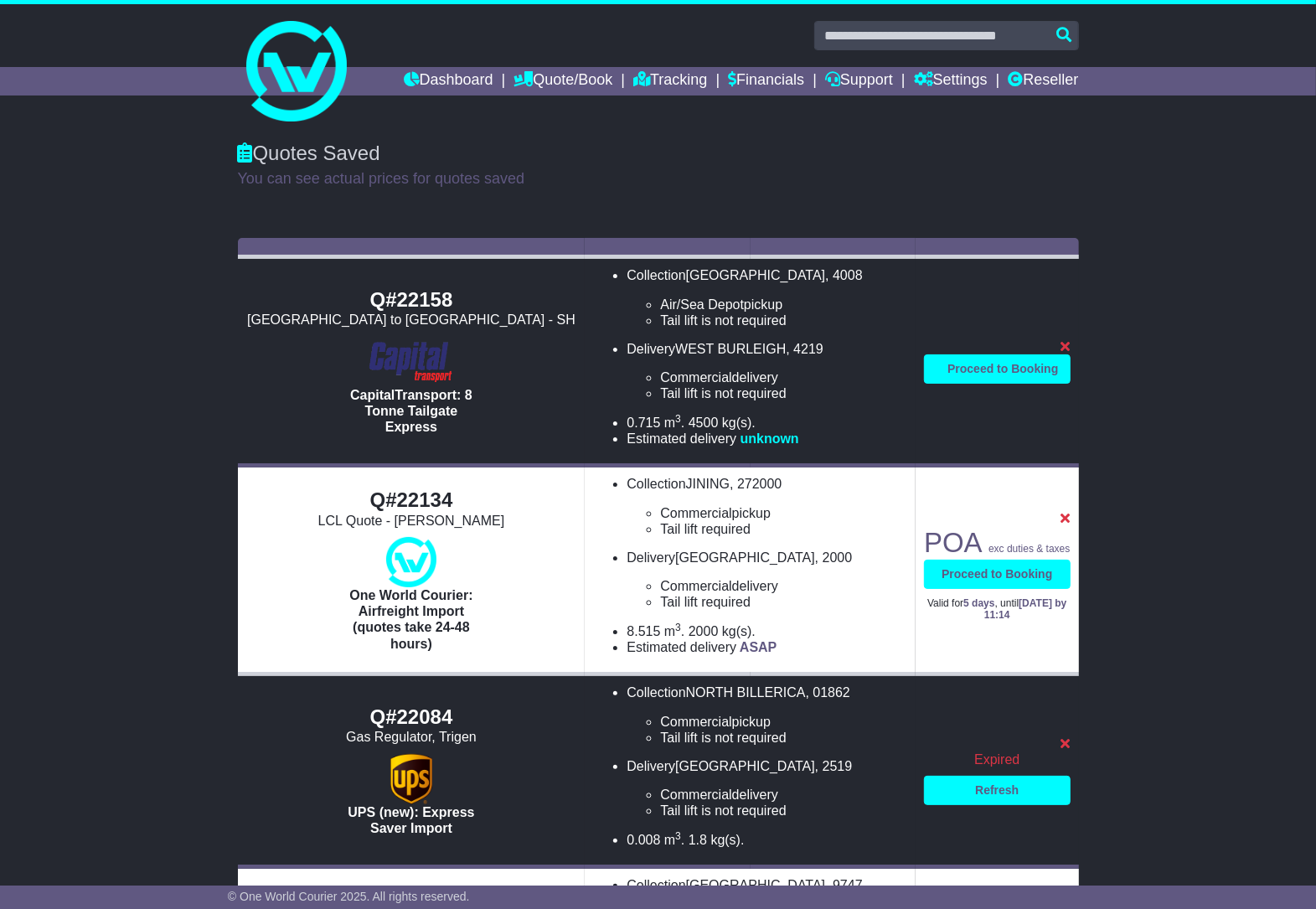
click at [449, 177] on p "You can see actual prices for quotes saved" at bounding box center [658, 179] width 841 height 19
drag, startPoint x: 449, startPoint y: 177, endPoint x: 545, endPoint y: 311, distance: 164.8
click at [535, 307] on div "Q#22158" at bounding box center [412, 300] width 331 height 24
click at [528, 83] on link "Quote/Book" at bounding box center [562, 82] width 99 height 29
click at [537, 109] on link "Domestic" at bounding box center [580, 109] width 133 height 19
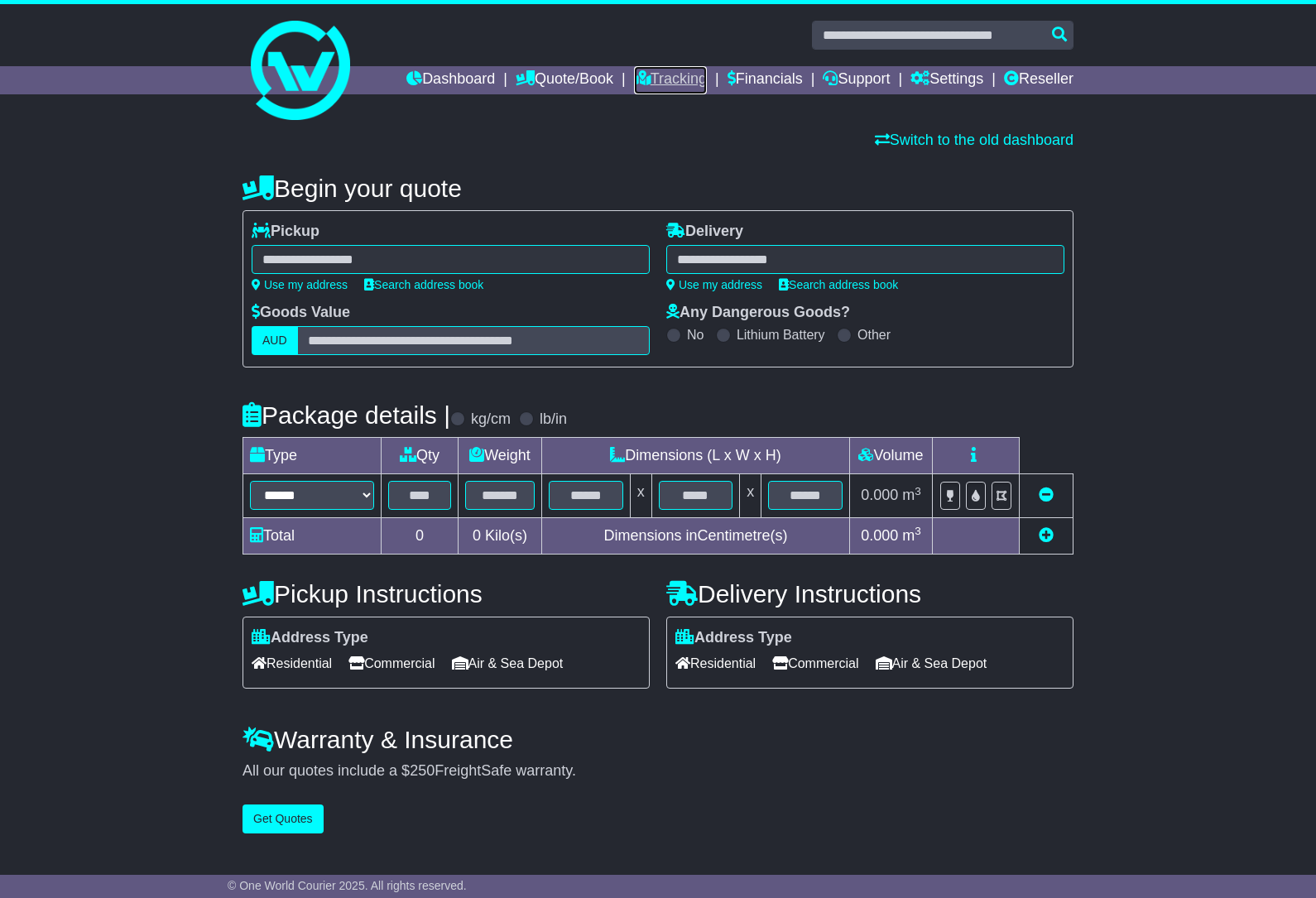
click at [650, 82] on link "Tracking" at bounding box center [670, 81] width 73 height 28
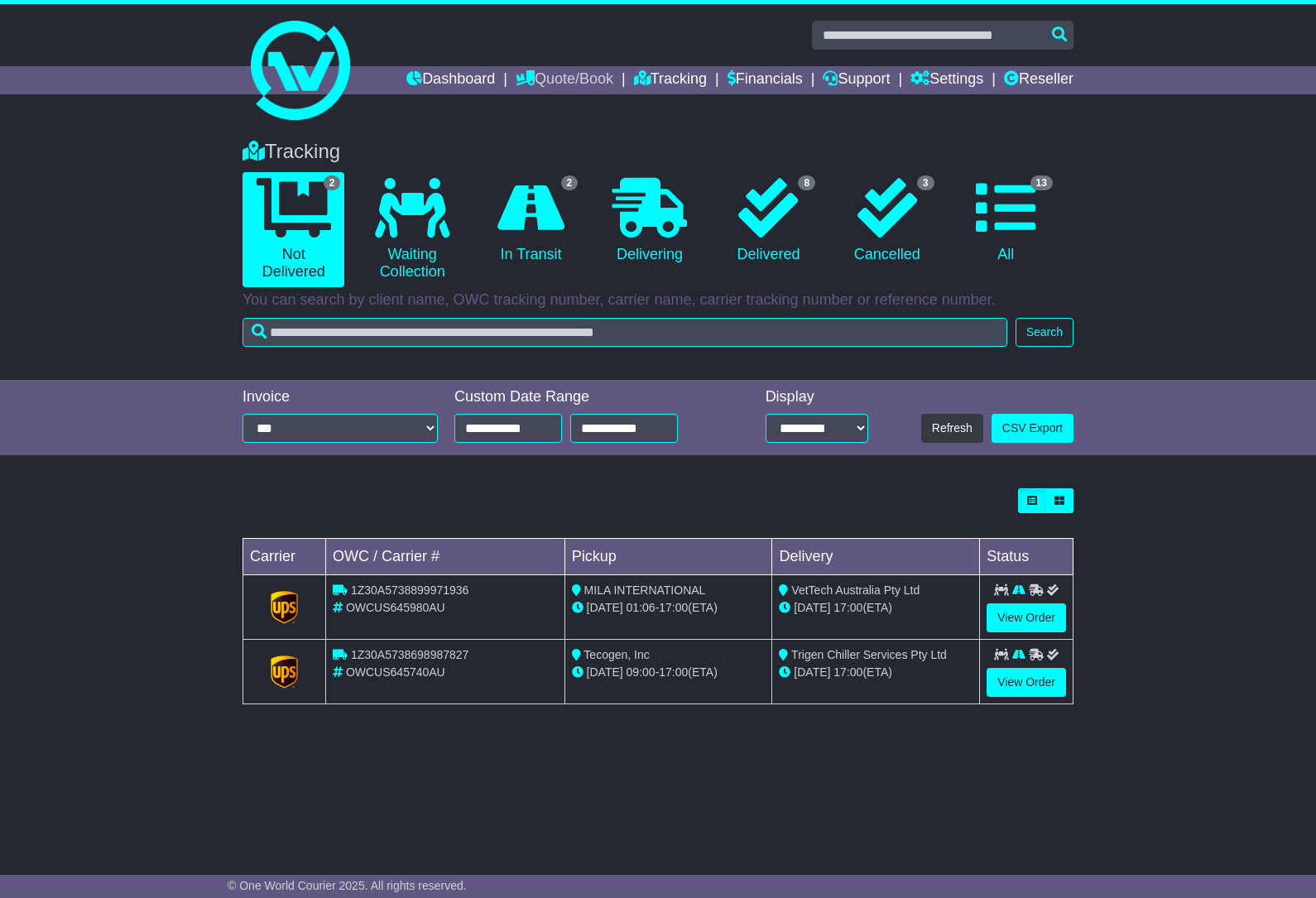
click at [563, 81] on link "Quote/Book" at bounding box center [565, 81] width 97 height 28
click at [543, 144] on link "Saved Quotes" at bounding box center [582, 144] width 131 height 19
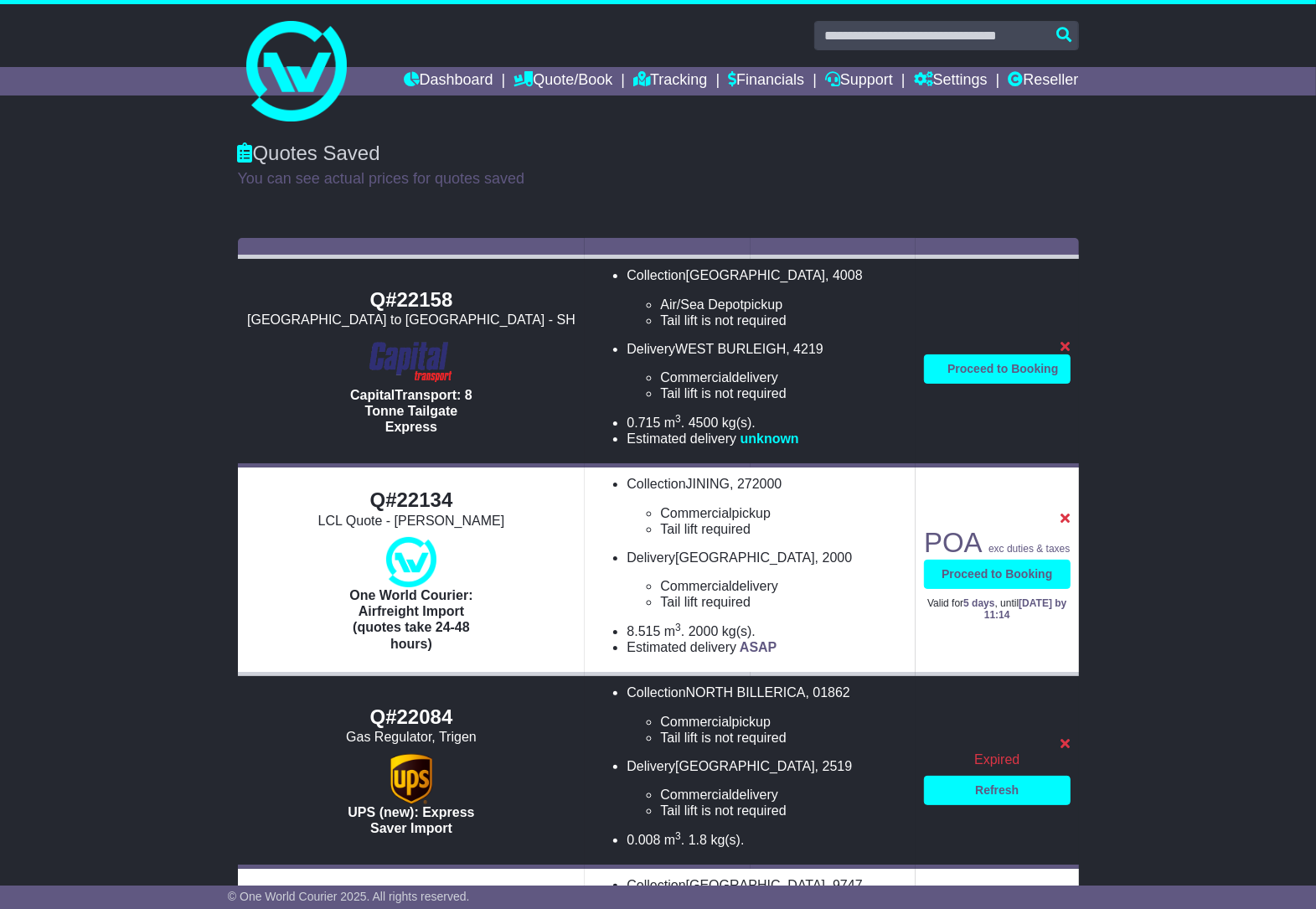
click at [985, 314] on td "POA $ exc duties & taxes Proceed to Booking Valid for null days , until unknown…" at bounding box center [997, 362] width 162 height 209
click at [976, 325] on td "POA $ exc duties & taxes Proceed to Booking Valid for null days , until unknown…" at bounding box center [997, 362] width 162 height 209
click at [420, 325] on div "Hong kong to Sydney - SH" at bounding box center [412, 319] width 331 height 16
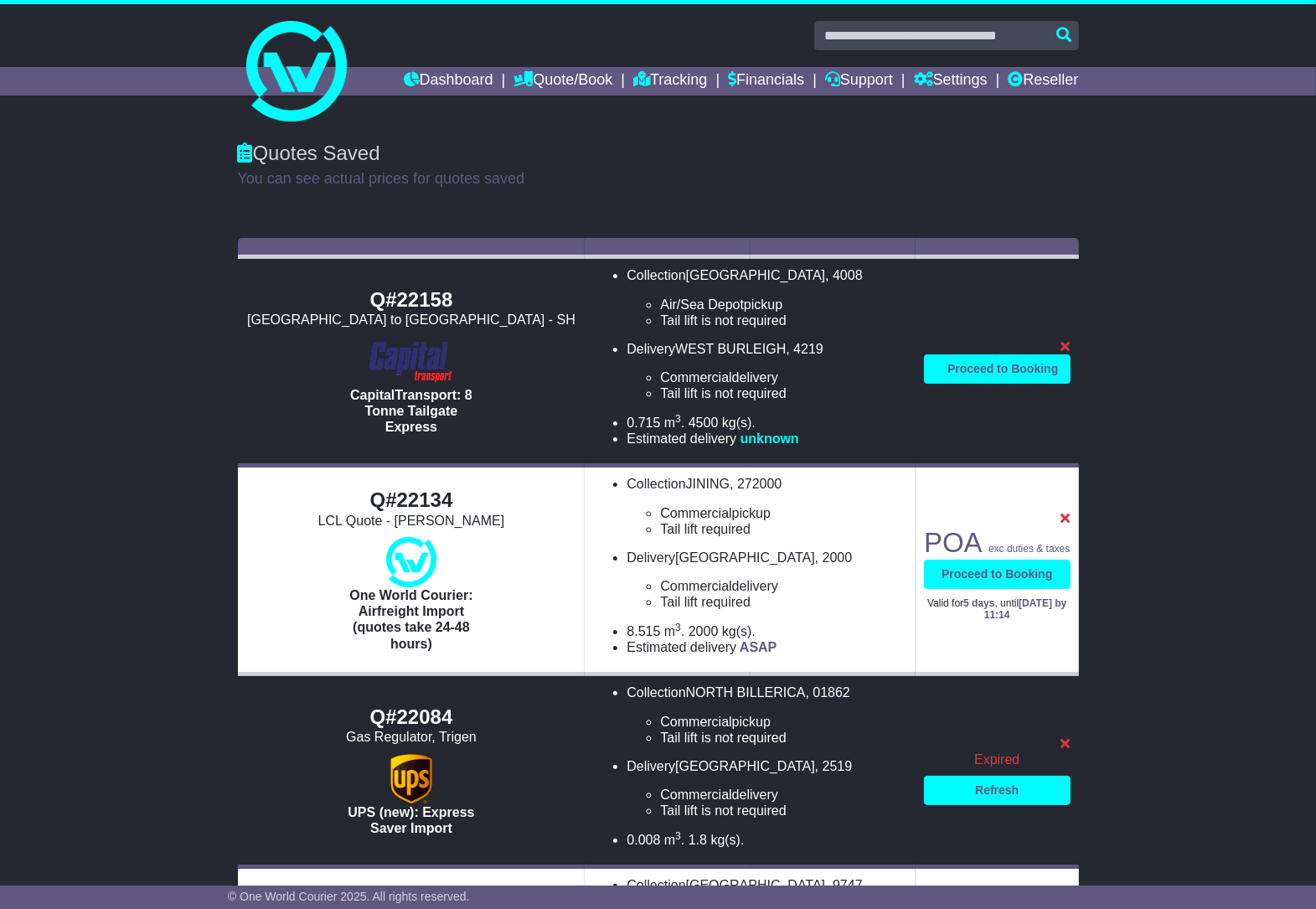
click at [422, 359] on img at bounding box center [410, 362] width 98 height 50
click at [423, 361] on img at bounding box center [410, 362] width 98 height 50
click at [412, 295] on div "Q#22158" at bounding box center [412, 300] width 331 height 24
drag, startPoint x: 458, startPoint y: 296, endPoint x: 375, endPoint y: 292, distance: 83.1
click at [375, 292] on div "Q#22158" at bounding box center [412, 300] width 331 height 24
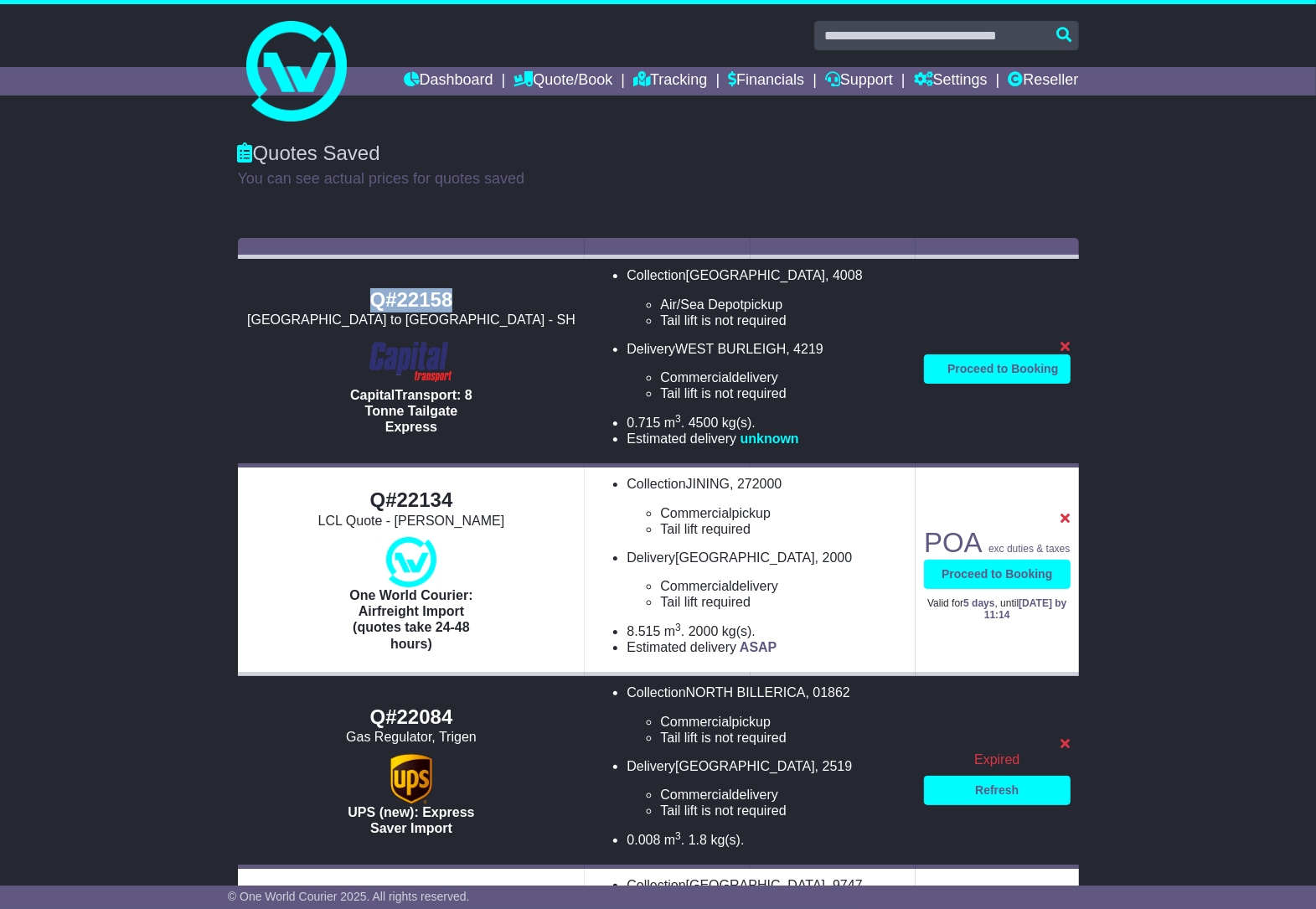
copy div "Q#22158"
click at [562, 76] on link "Quote/Book" at bounding box center [562, 82] width 99 height 29
click at [440, 76] on link "Dashboard" at bounding box center [449, 82] width 90 height 29
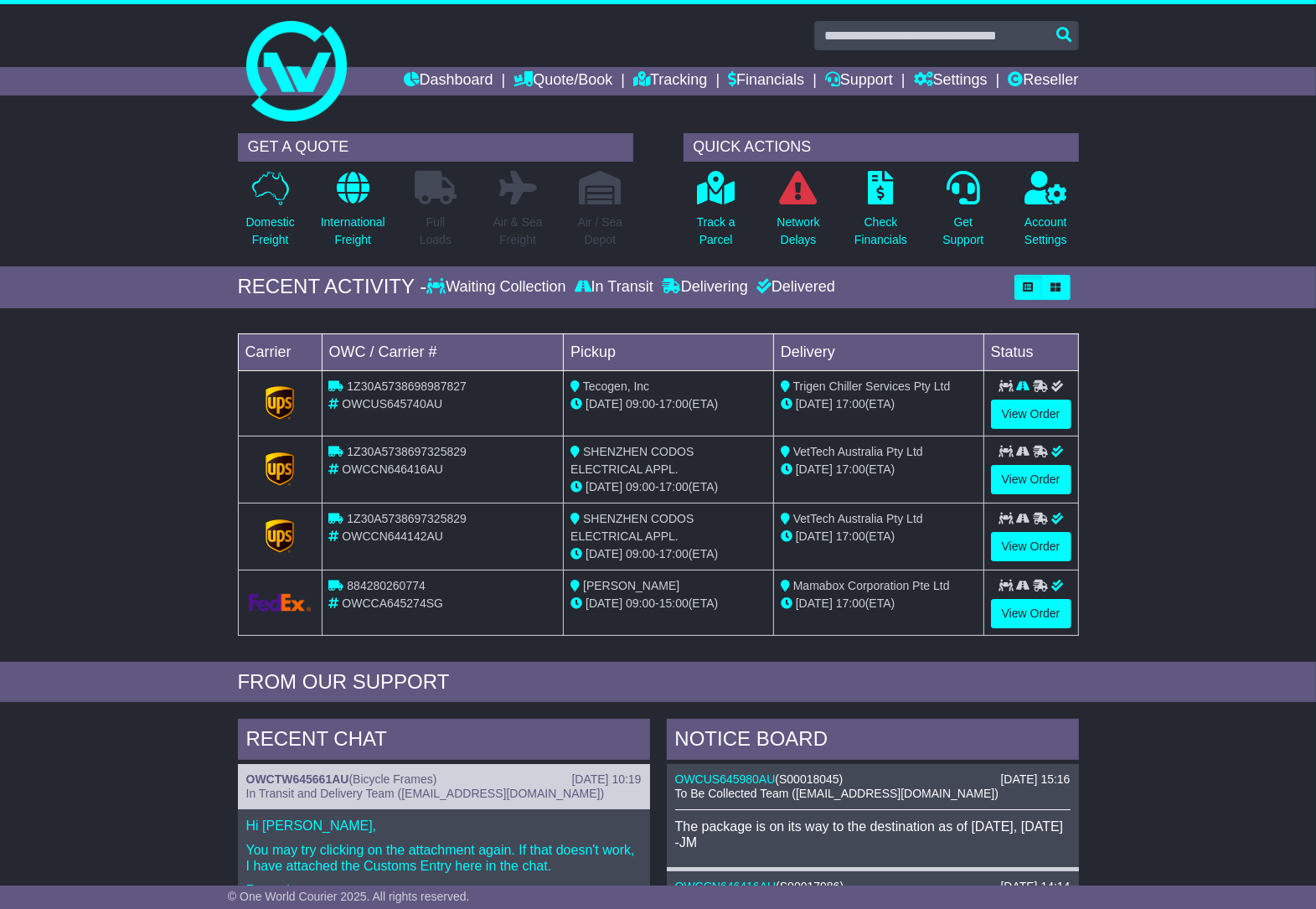
click at [486, 141] on div "GET A QUOTE" at bounding box center [435, 147] width 396 height 29
click at [273, 228] on p "Domestic Freight" at bounding box center [270, 231] width 48 height 35
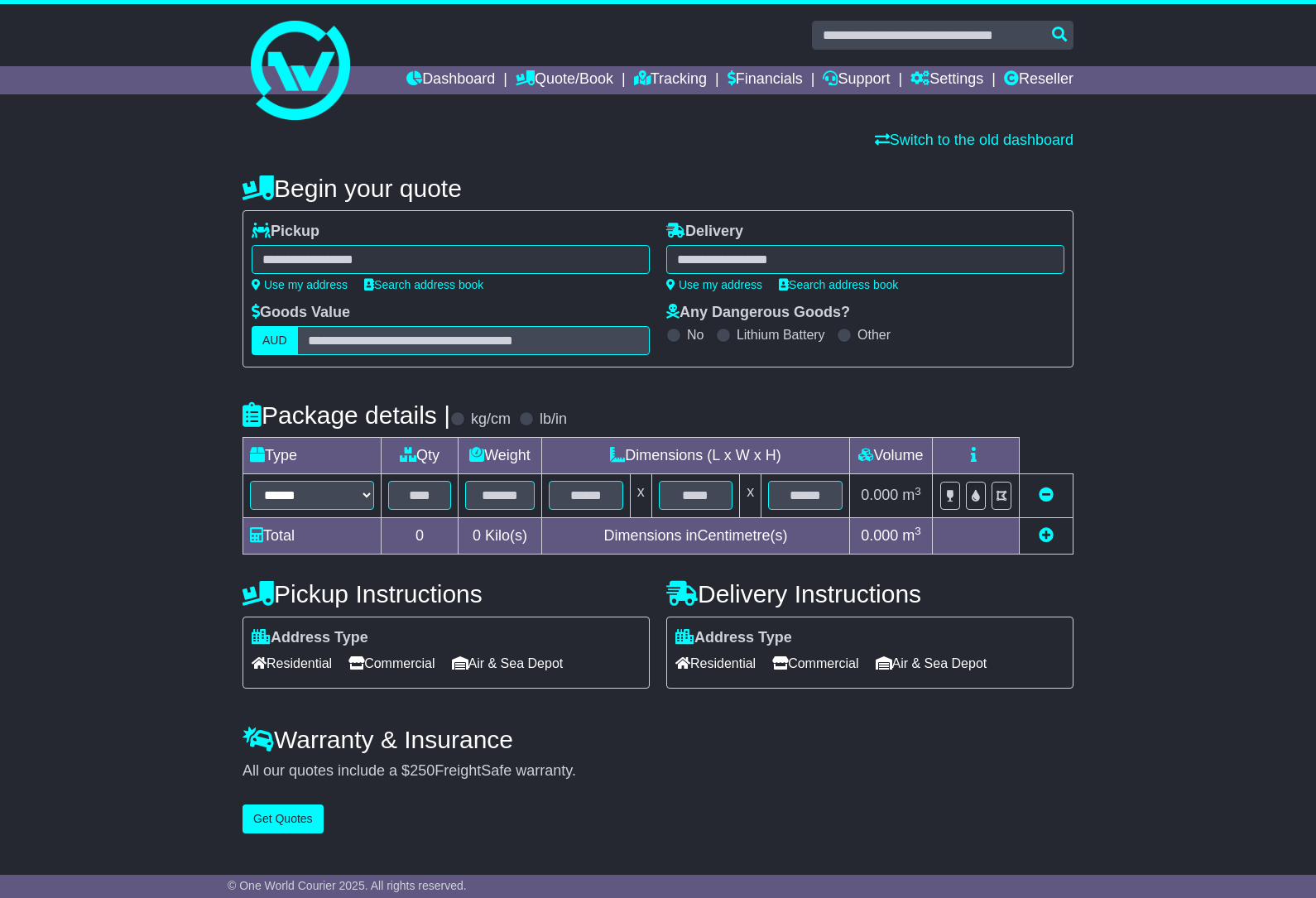
click at [303, 257] on div at bounding box center [450, 259] width 398 height 29
click at [565, 76] on link "Quote/Book" at bounding box center [565, 81] width 97 height 28
click at [557, 145] on link "Saved Quotes" at bounding box center [582, 144] width 131 height 19
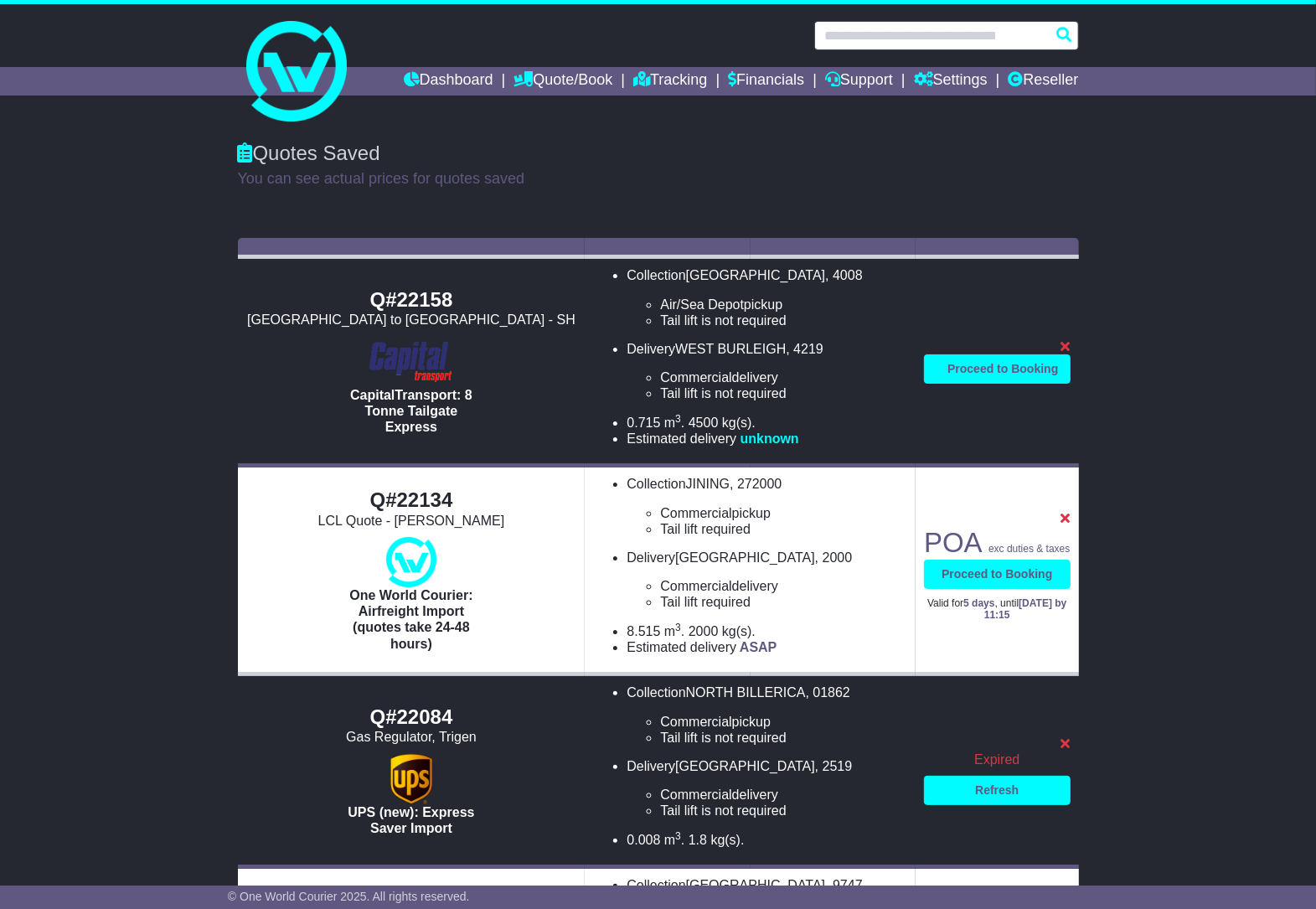
click at [878, 38] on input "text" at bounding box center [946, 35] width 265 height 30
paste input "*******"
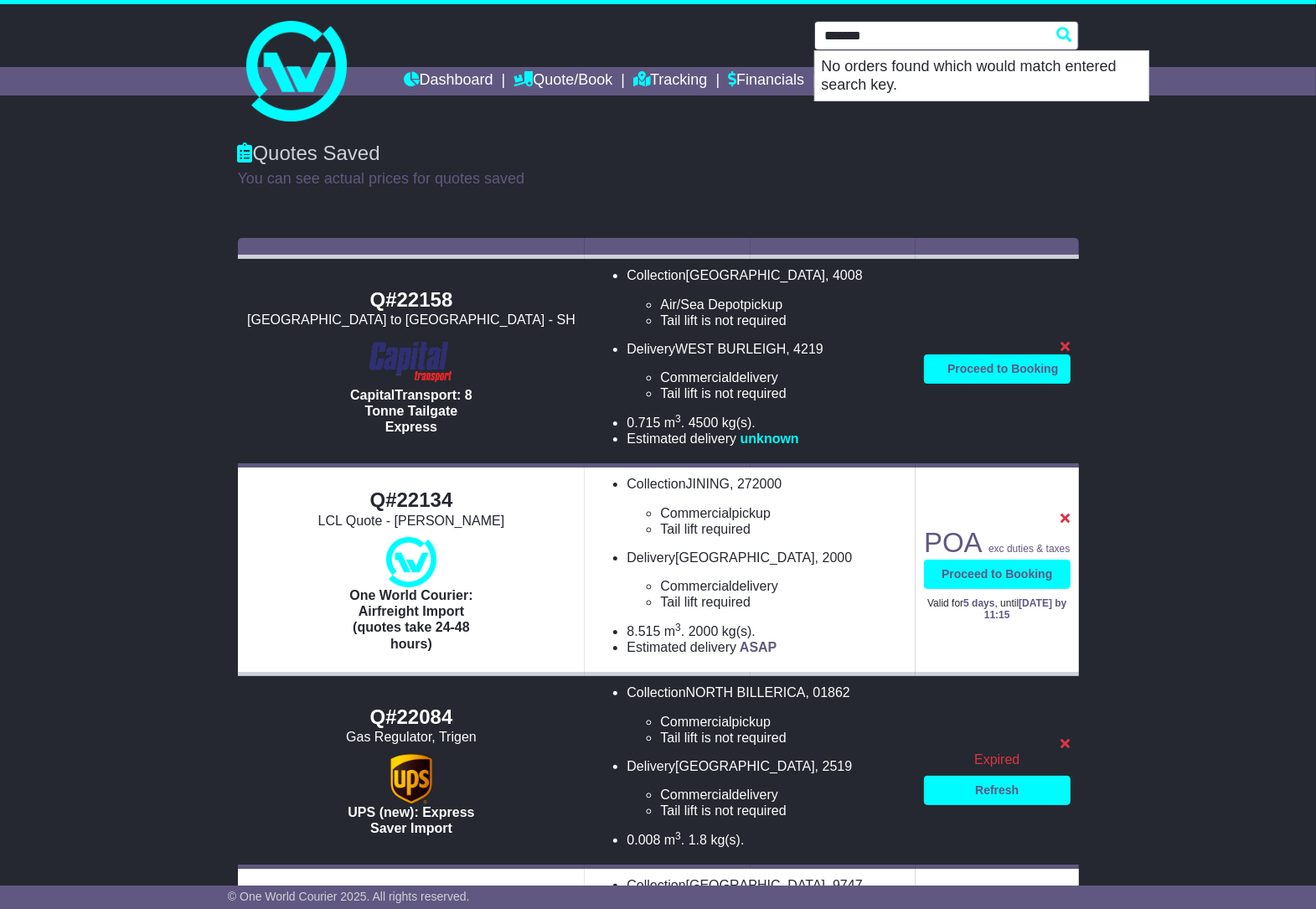
click at [918, 31] on input "*******" at bounding box center [946, 35] width 265 height 30
drag, startPoint x: 846, startPoint y: 34, endPoint x: 750, endPoint y: 31, distance: 96.0
click at [750, 31] on div "******* No orders found which would match entered search key." at bounding box center [658, 35] width 858 height 30
type input "*****"
click at [1032, 223] on div "Quotes Saved You can see actual prices for quotes saved" at bounding box center [658, 177] width 1316 height 105
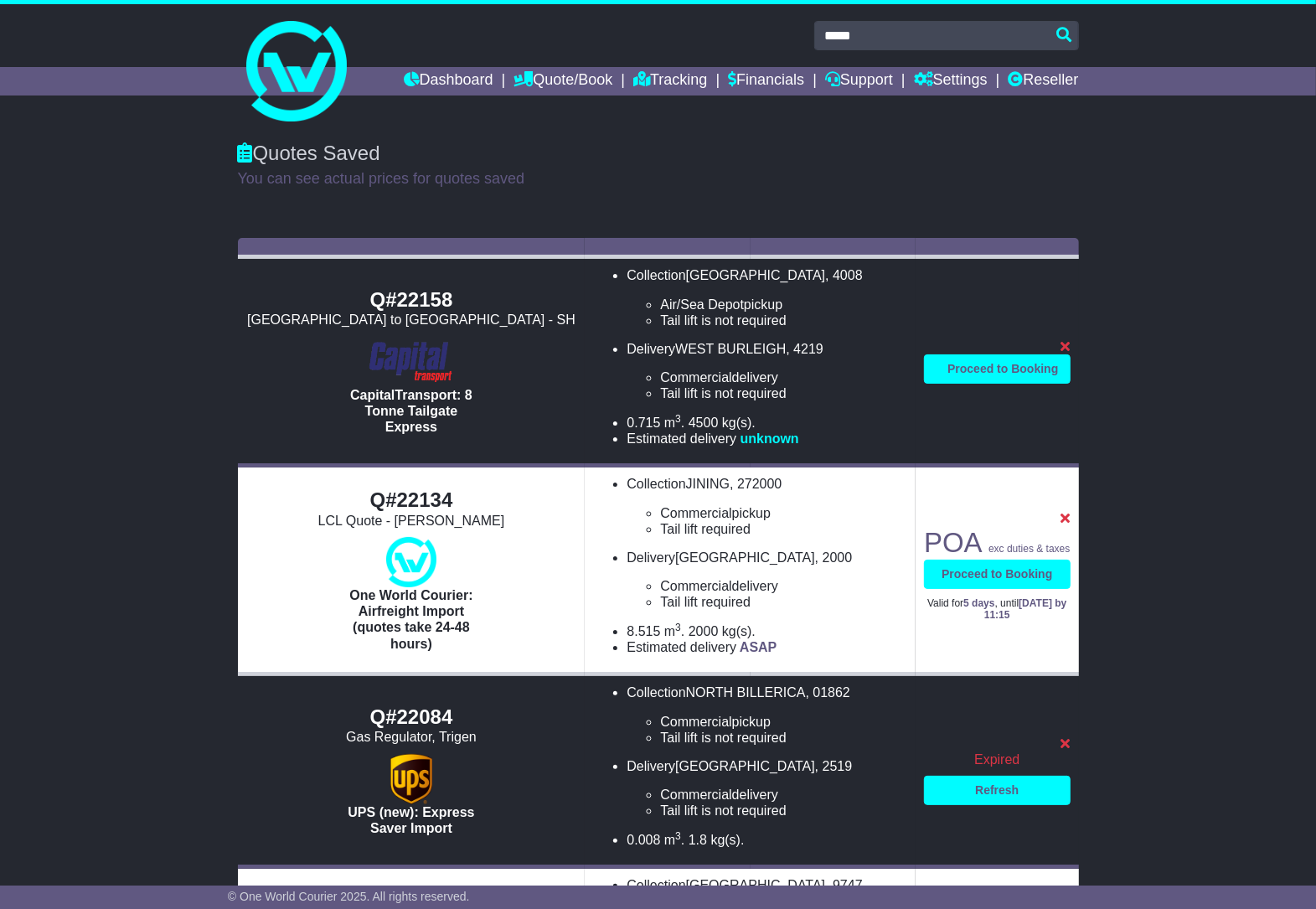
drag, startPoint x: 974, startPoint y: 357, endPoint x: 949, endPoint y: 310, distance: 53.2
click at [949, 310] on td "POA $ exc duties & taxes Proceed to Booking Valid for null days , until unknown…" at bounding box center [997, 362] width 162 height 209
click at [722, 352] on span "WEST BURLEIGH" at bounding box center [730, 349] width 110 height 14
click at [420, 354] on img at bounding box center [410, 362] width 98 height 50
click at [415, 306] on div "Q#22158" at bounding box center [412, 300] width 331 height 24
